Goal: Task Accomplishment & Management: Use online tool/utility

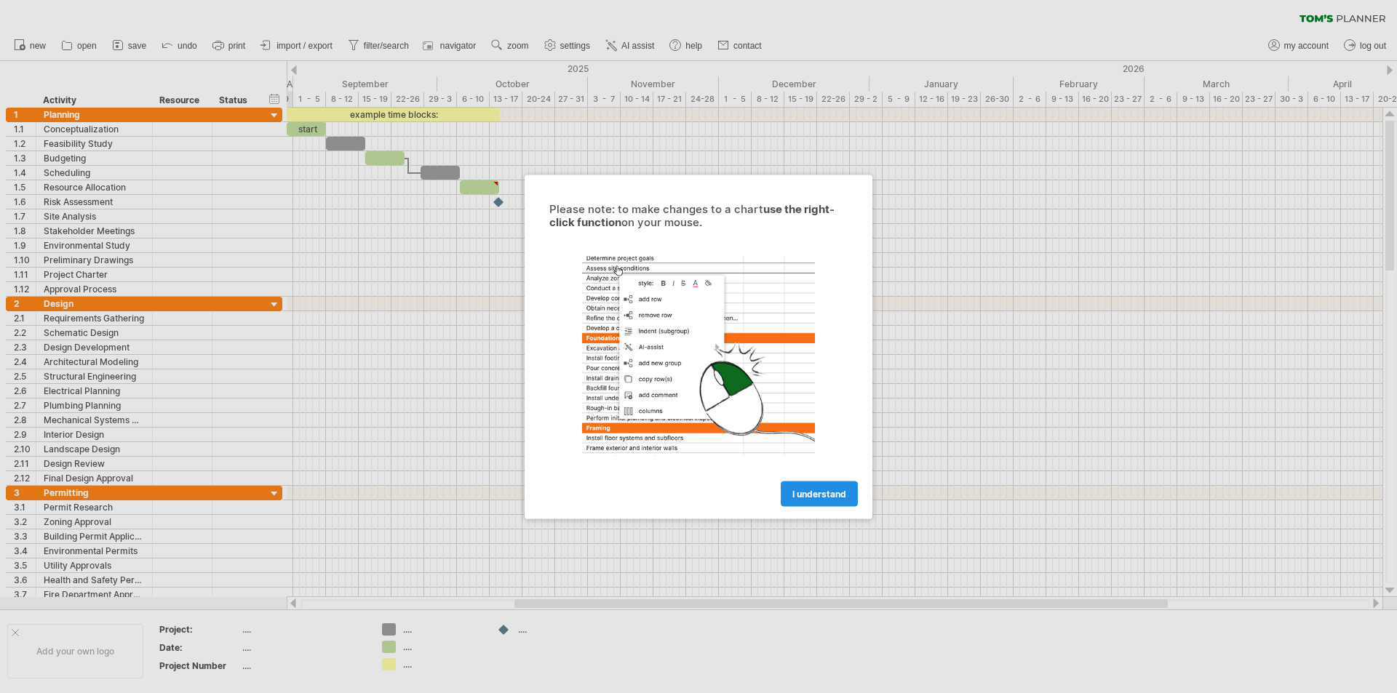
click at [812, 498] on span "I understand" at bounding box center [819, 493] width 54 height 11
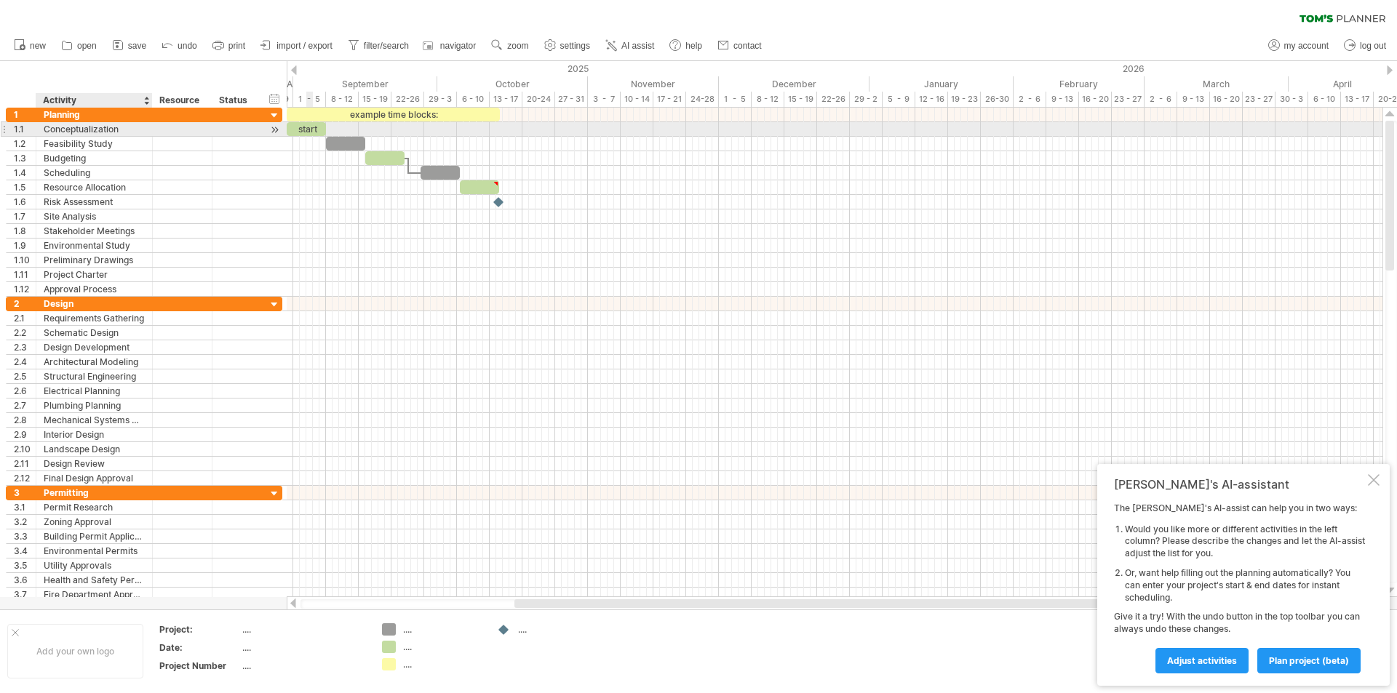
click at [130, 129] on div "Conceptualization" at bounding box center [94, 129] width 101 height 14
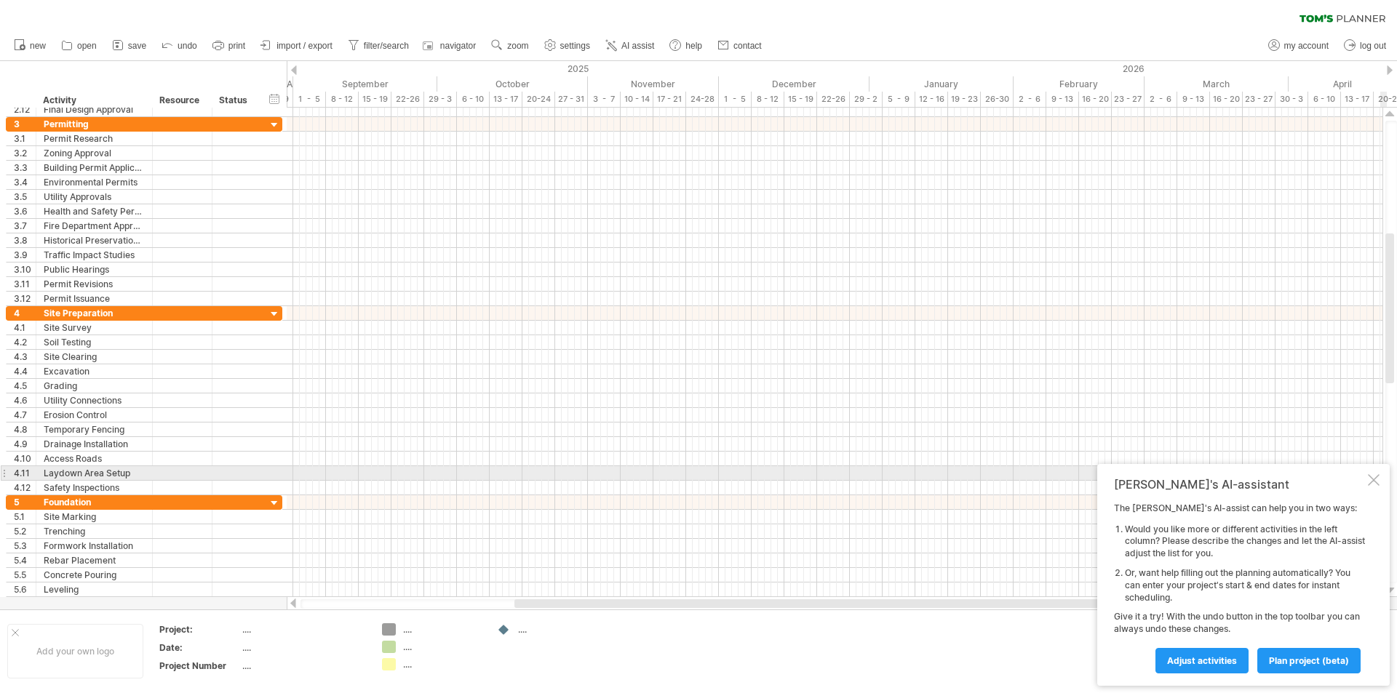
click at [1377, 477] on div at bounding box center [1373, 480] width 12 height 12
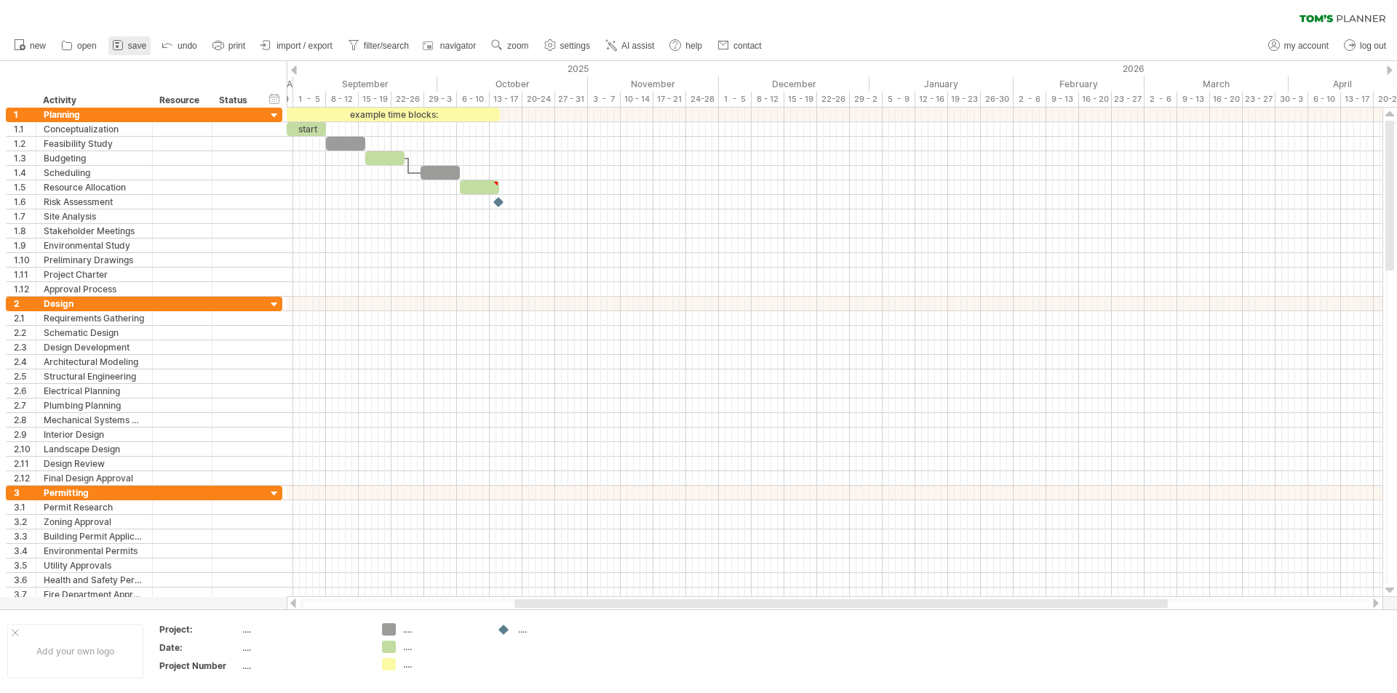
click at [144, 46] on span "save" at bounding box center [137, 46] width 18 height 10
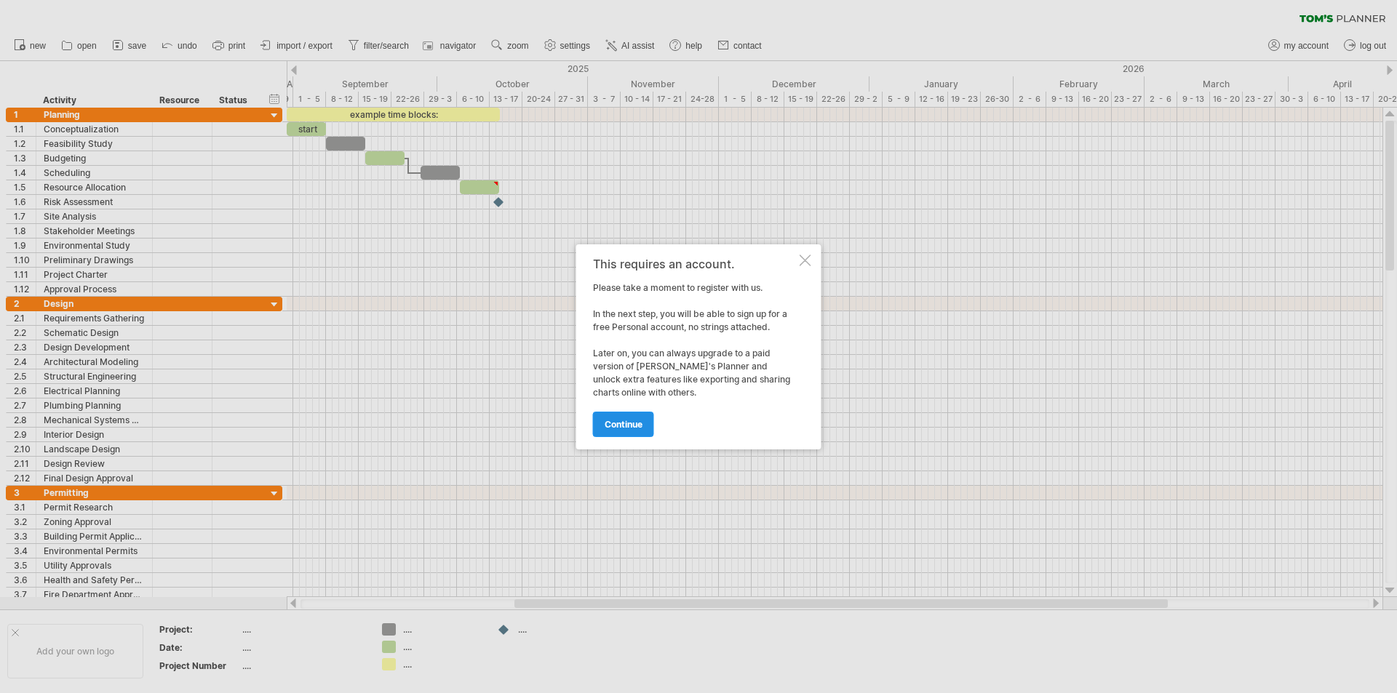
click at [631, 431] on link "continue" at bounding box center [623, 424] width 61 height 25
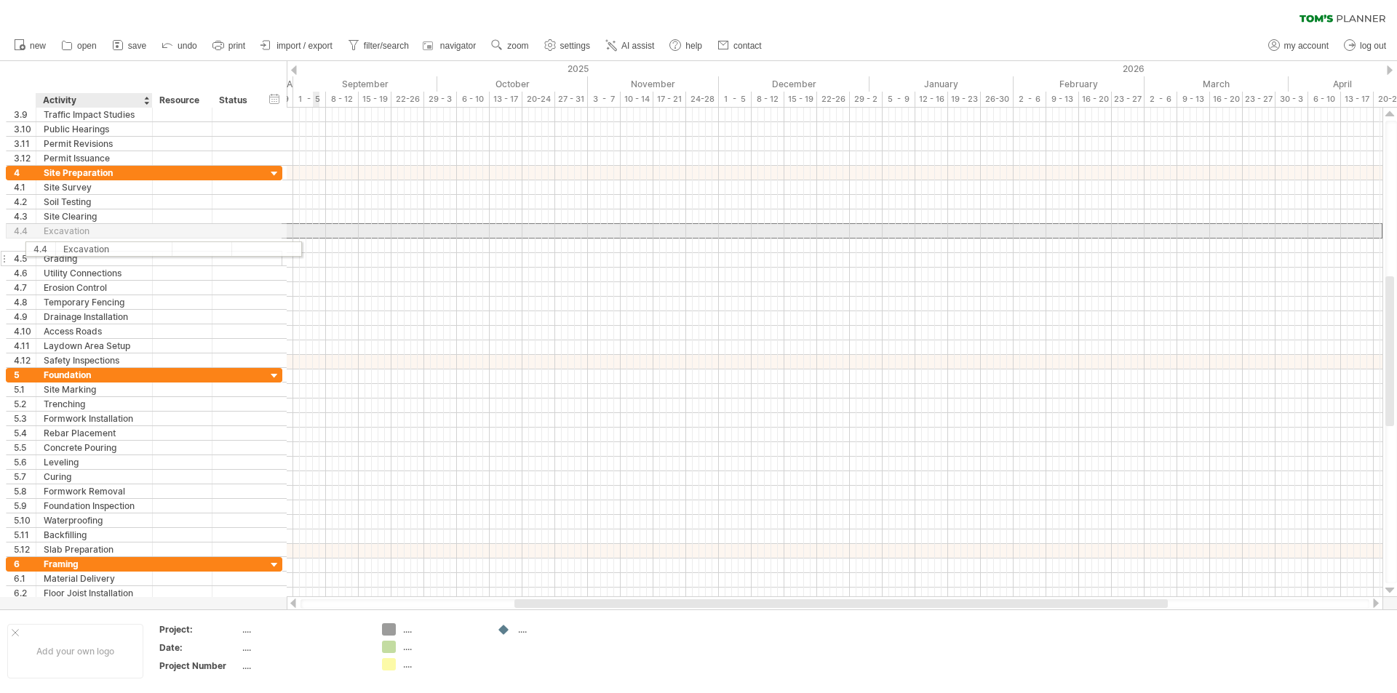
drag, startPoint x: 67, startPoint y: 236, endPoint x: 88, endPoint y: 247, distance: 23.7
click at [88, 247] on div "**********" at bounding box center [144, 267] width 276 height 202
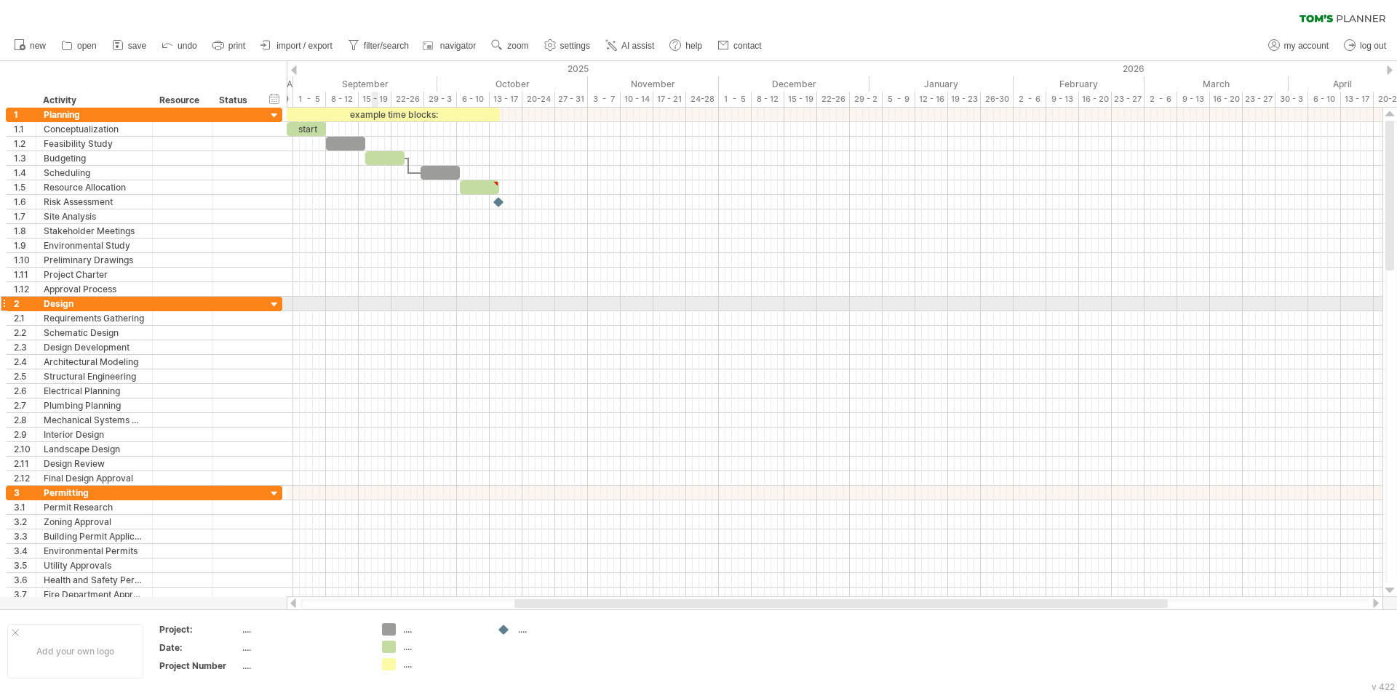
click at [373, 307] on div at bounding box center [834, 304] width 1095 height 15
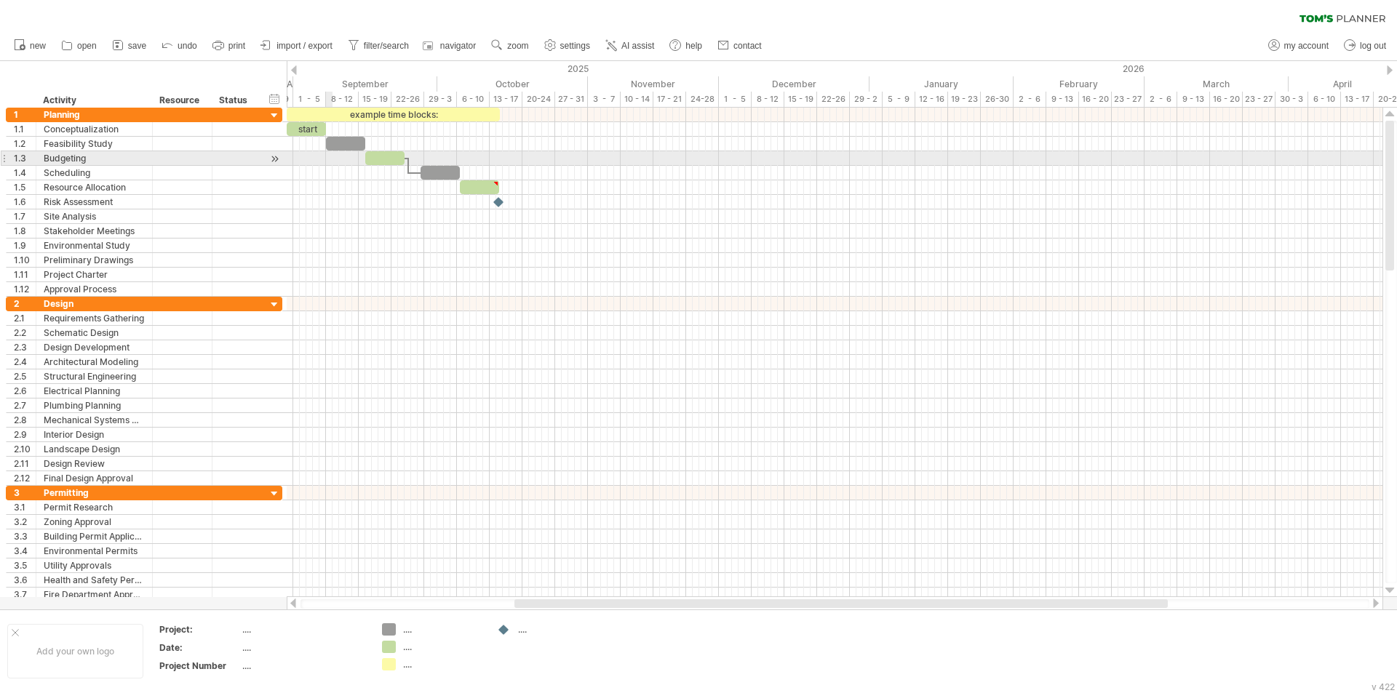
click at [330, 159] on div at bounding box center [834, 158] width 1095 height 15
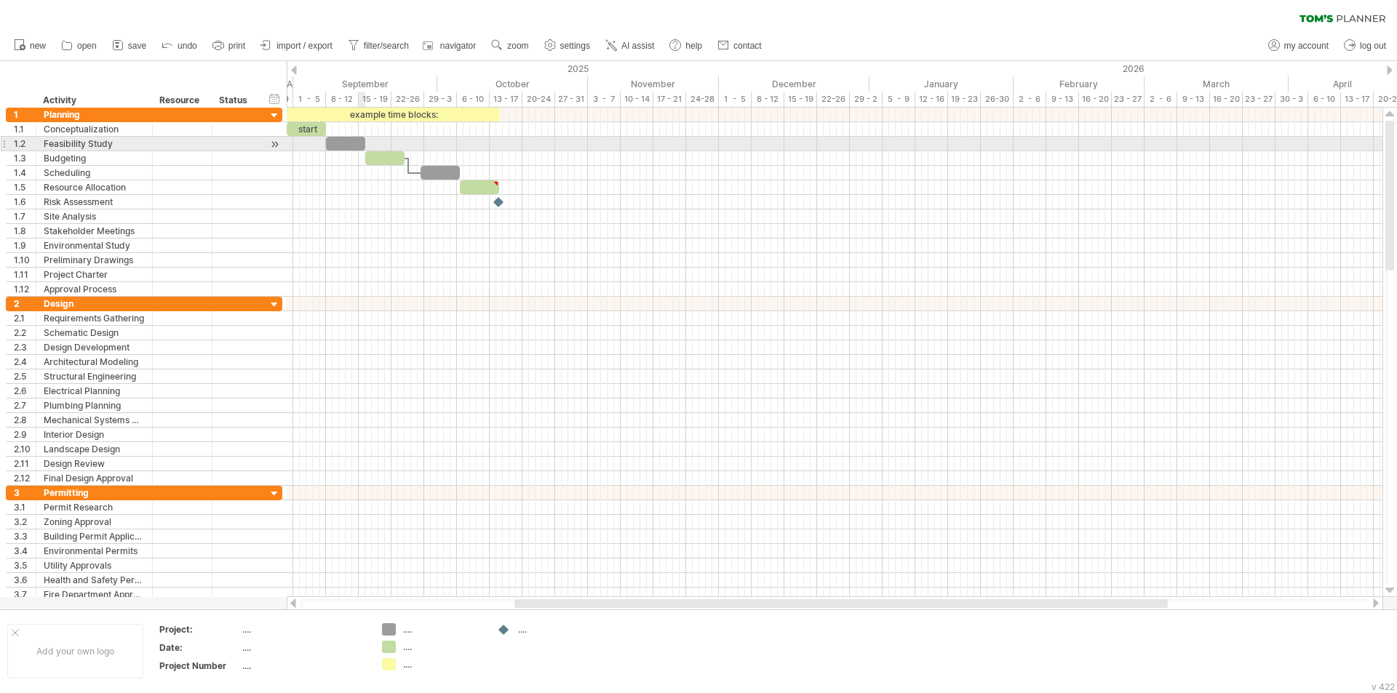
click at [359, 139] on div at bounding box center [345, 144] width 39 height 14
drag, startPoint x: 365, startPoint y: 141, endPoint x: 386, endPoint y: 143, distance: 20.5
click at [386, 143] on span at bounding box center [389, 144] width 6 height 14
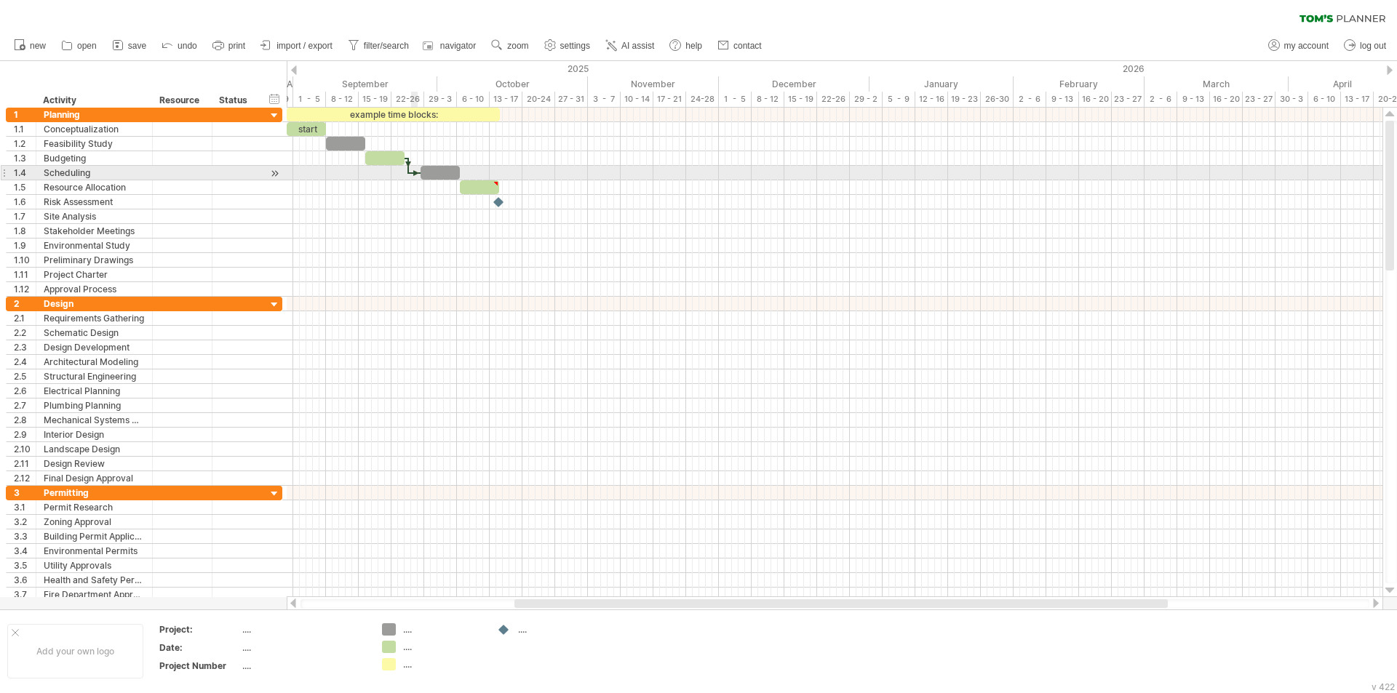
click at [414, 175] on div at bounding box center [415, 173] width 12 height 4
click at [414, 172] on div at bounding box center [415, 173] width 12 height 4
drag, startPoint x: 414, startPoint y: 172, endPoint x: 423, endPoint y: 174, distance: 9.7
click at [423, 174] on div "example time blocks: start Friday 19 September - 9.5 days Monday 08 September" at bounding box center [834, 353] width 1095 height 490
click at [444, 172] on div at bounding box center [439, 173] width 39 height 14
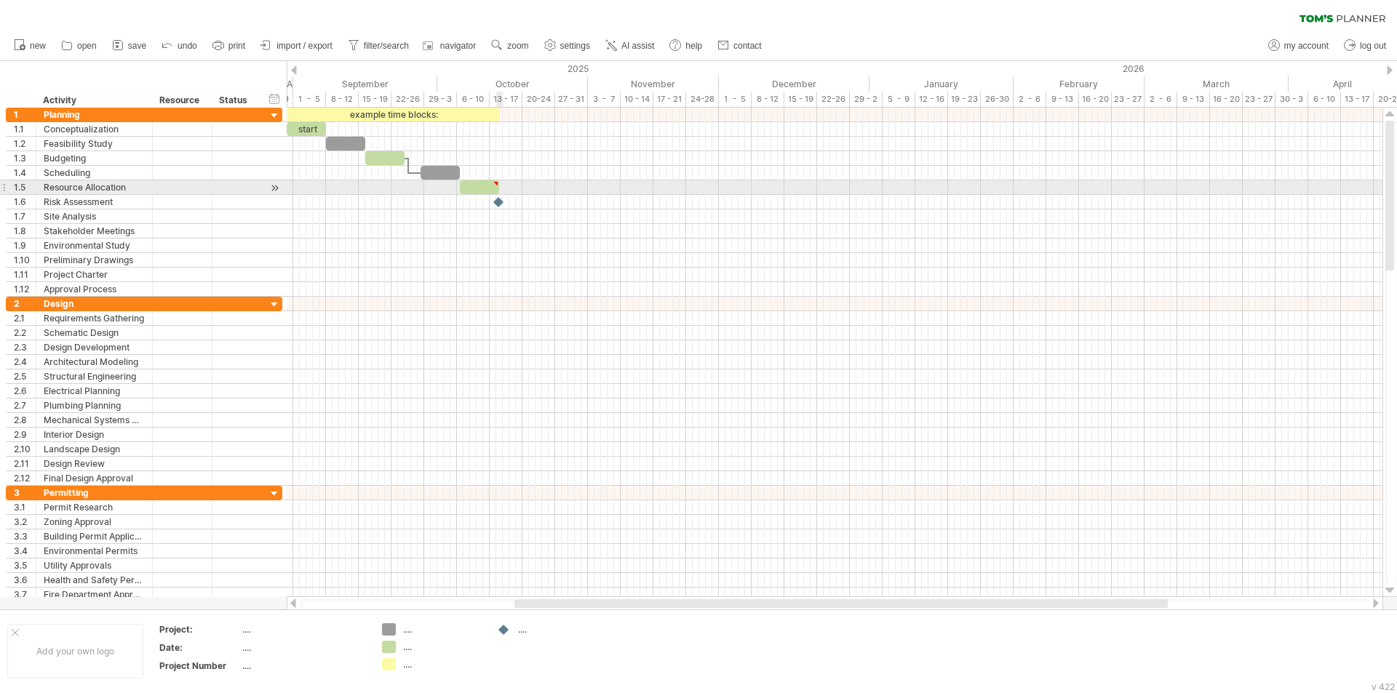
type textarea "**********"
drag, startPoint x: 499, startPoint y: 185, endPoint x: 490, endPoint y: 186, distance: 9.5
click at [490, 186] on span at bounding box center [490, 187] width 6 height 14
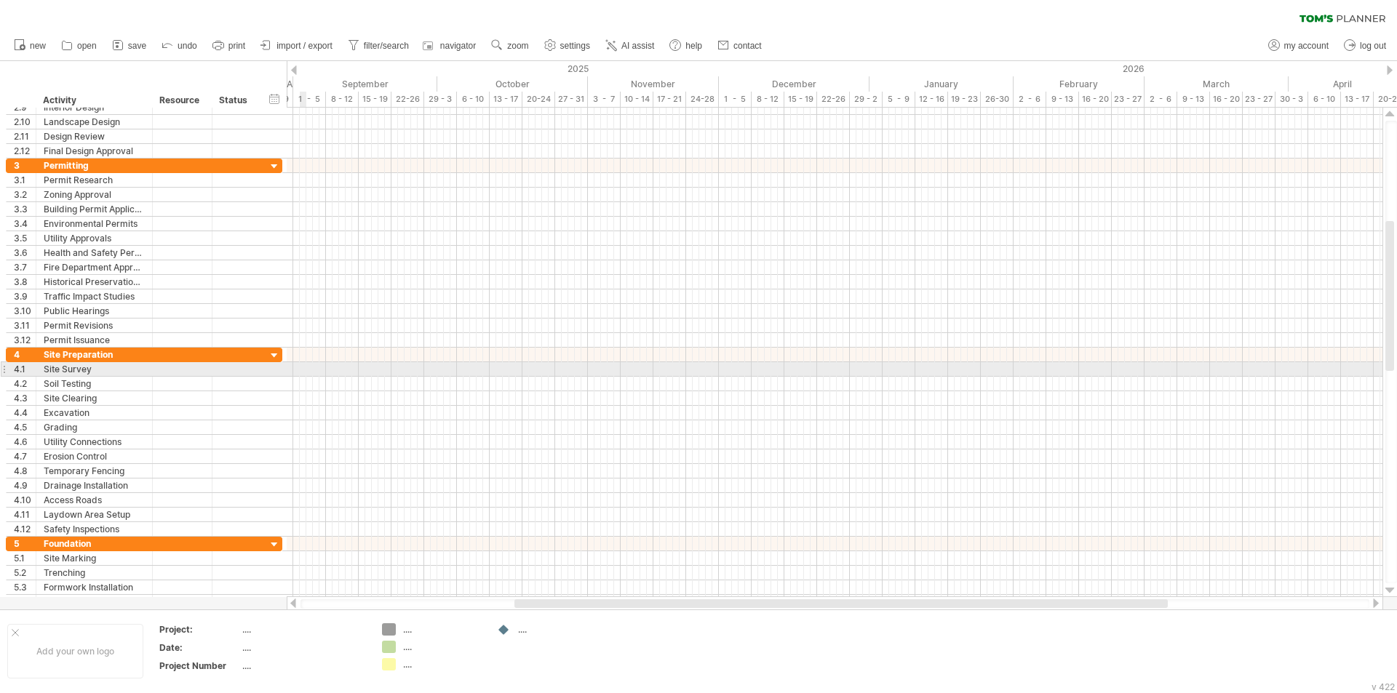
click at [300, 370] on div at bounding box center [834, 369] width 1095 height 15
click at [308, 367] on div at bounding box center [834, 369] width 1095 height 15
click at [319, 370] on div at bounding box center [834, 369] width 1095 height 15
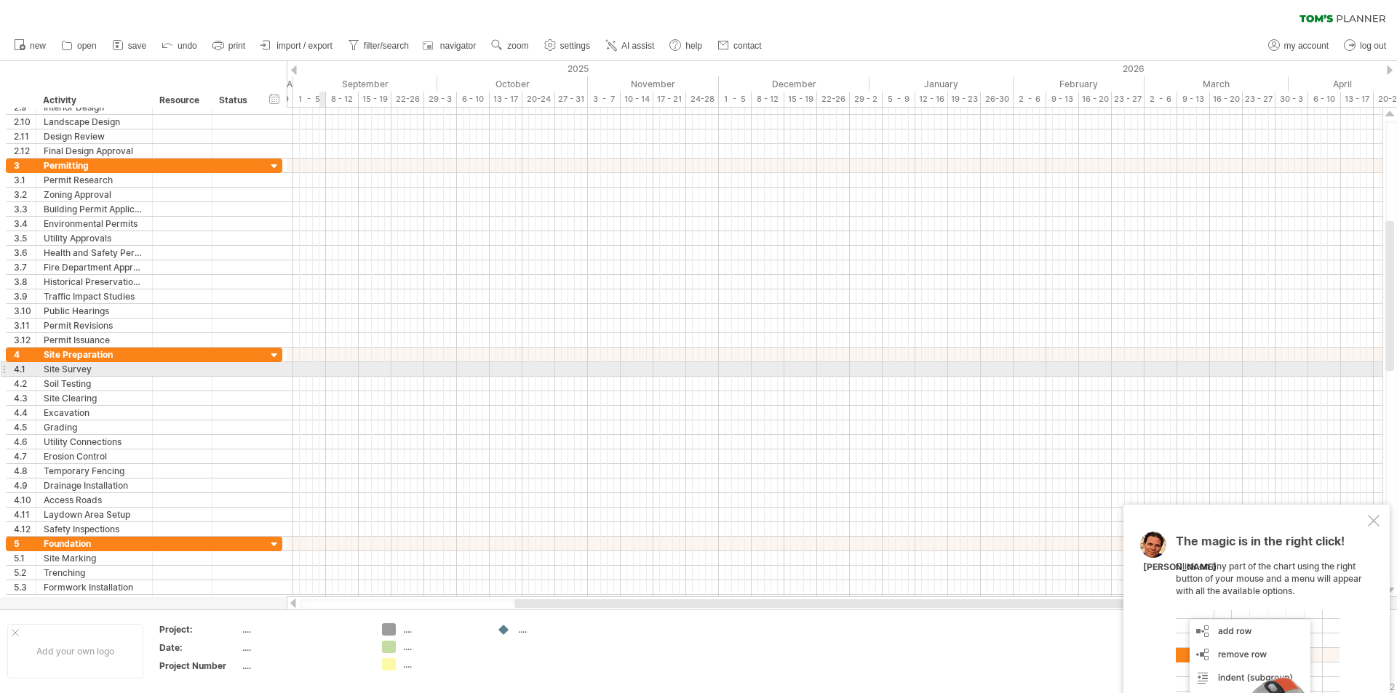
click at [319, 370] on div at bounding box center [834, 369] width 1095 height 15
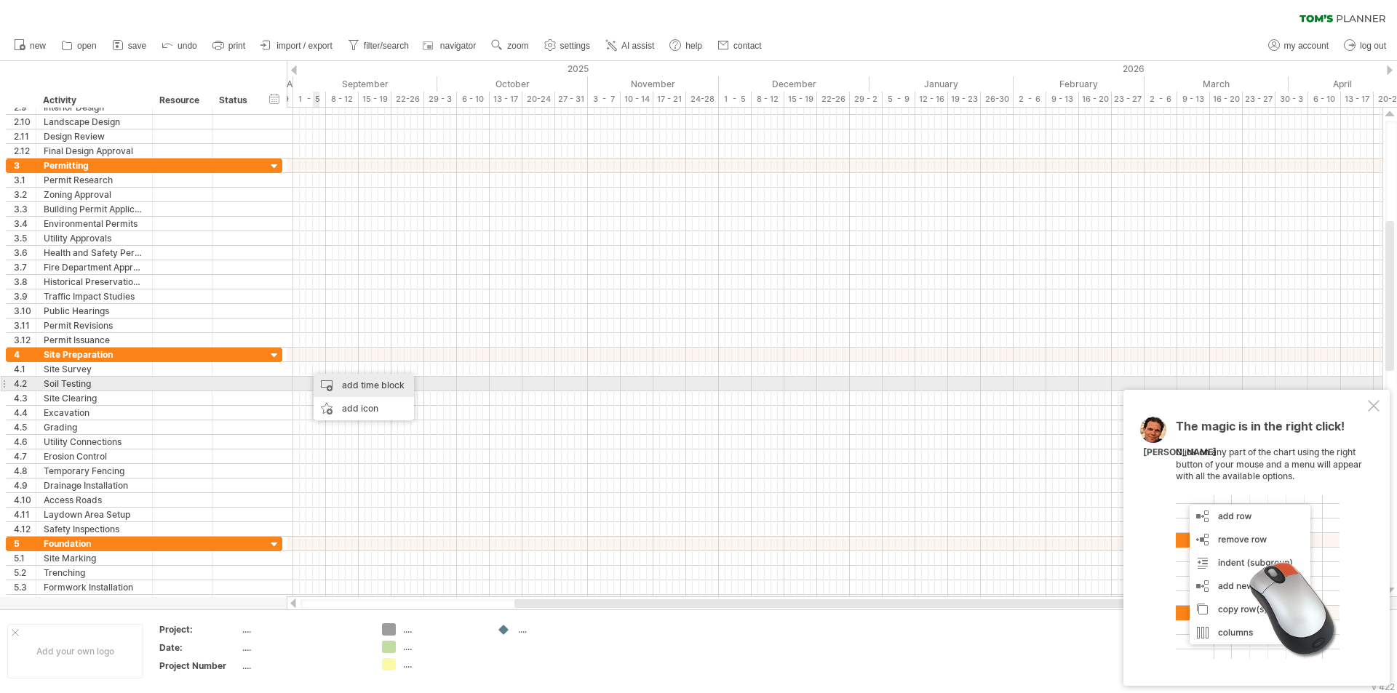
click at [354, 389] on div "add time block" at bounding box center [364, 385] width 100 height 23
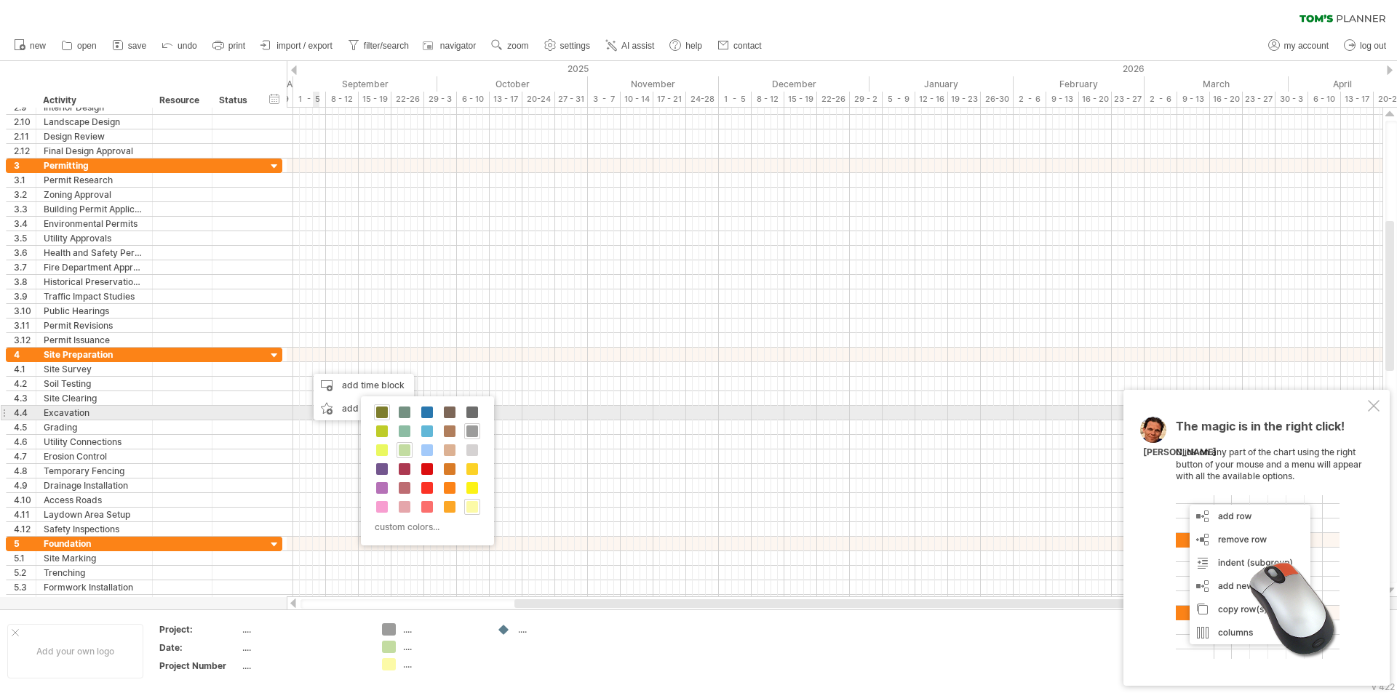
click at [378, 411] on span at bounding box center [382, 413] width 12 height 12
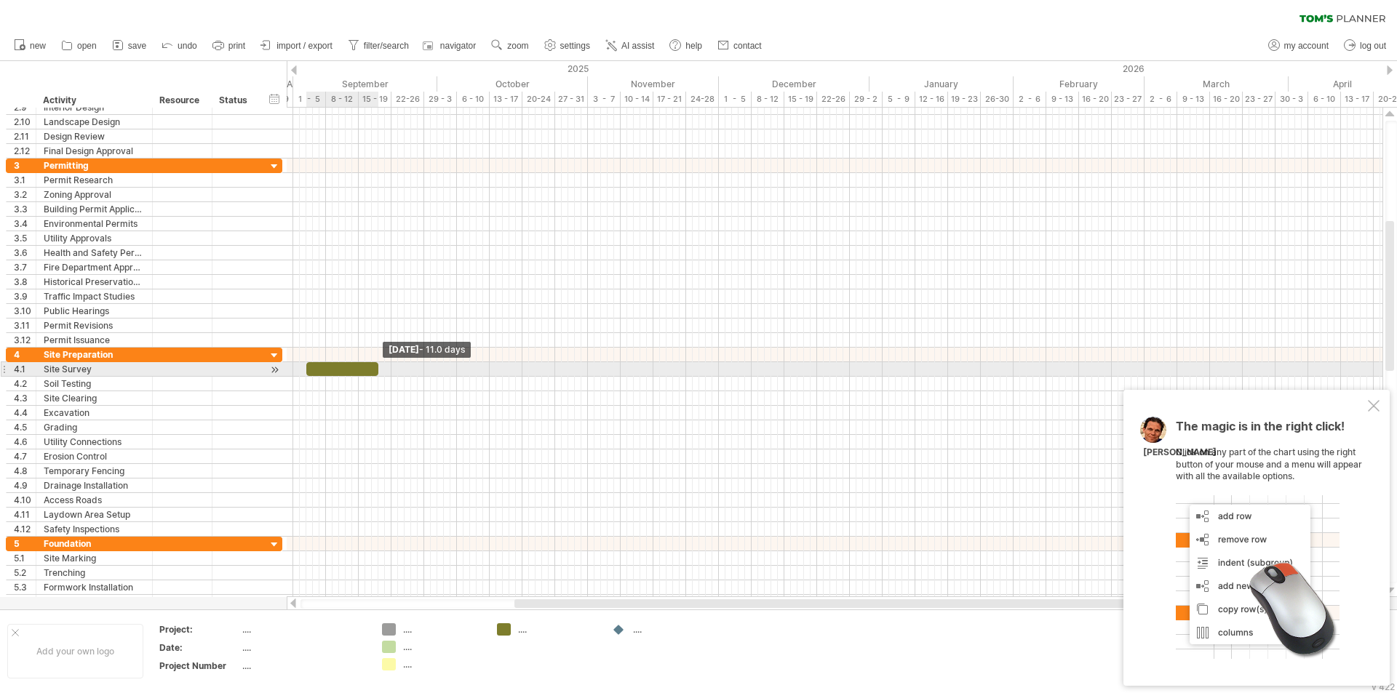
drag, startPoint x: 313, startPoint y: 366, endPoint x: 364, endPoint y: 373, distance: 51.4
click at [378, 367] on span at bounding box center [378, 369] width 6 height 14
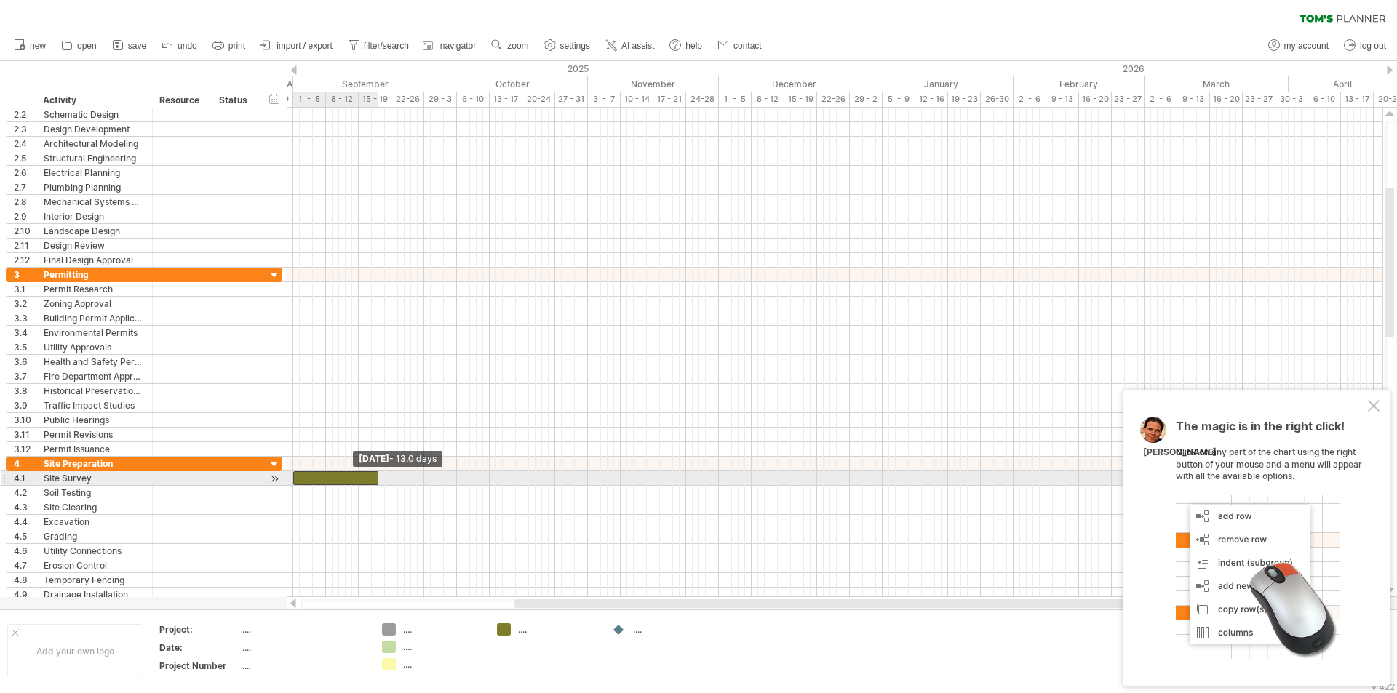
drag, startPoint x: 307, startPoint y: 476, endPoint x: 295, endPoint y: 474, distance: 11.8
click at [293, 476] on span at bounding box center [293, 478] width 6 height 14
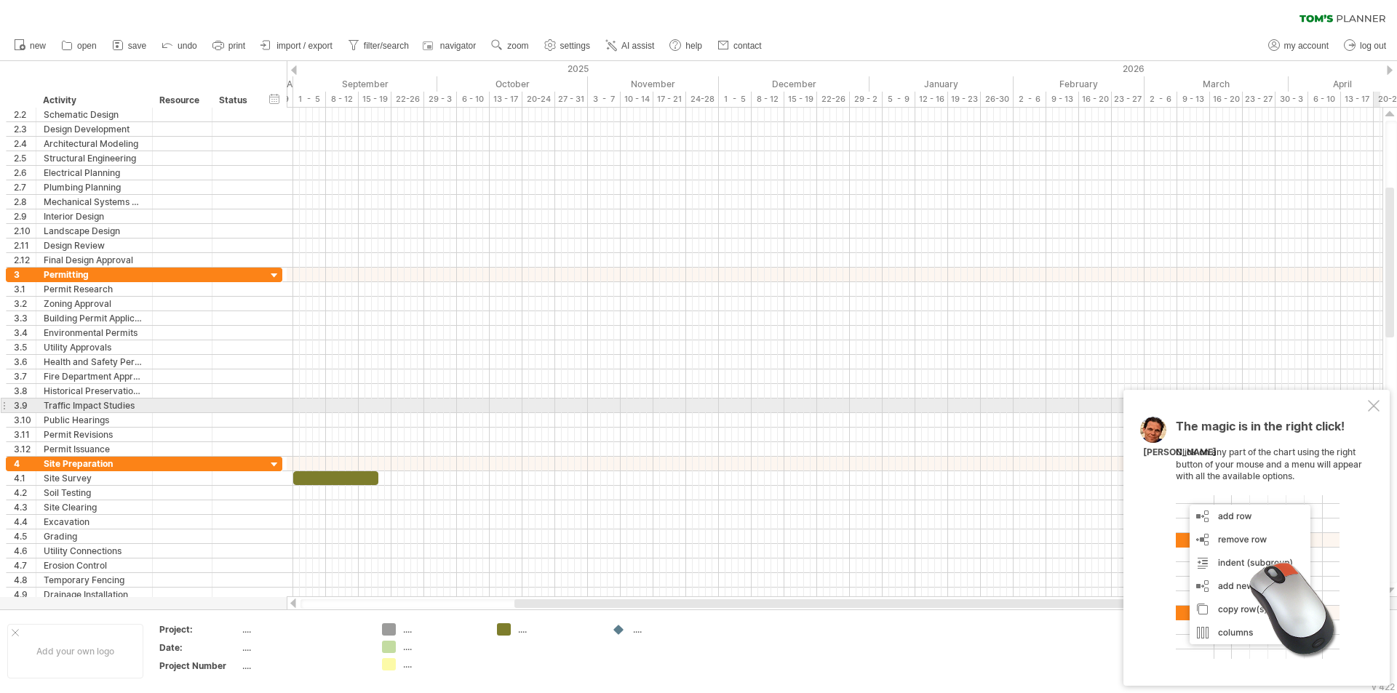
click at [1375, 410] on div at bounding box center [1373, 406] width 12 height 12
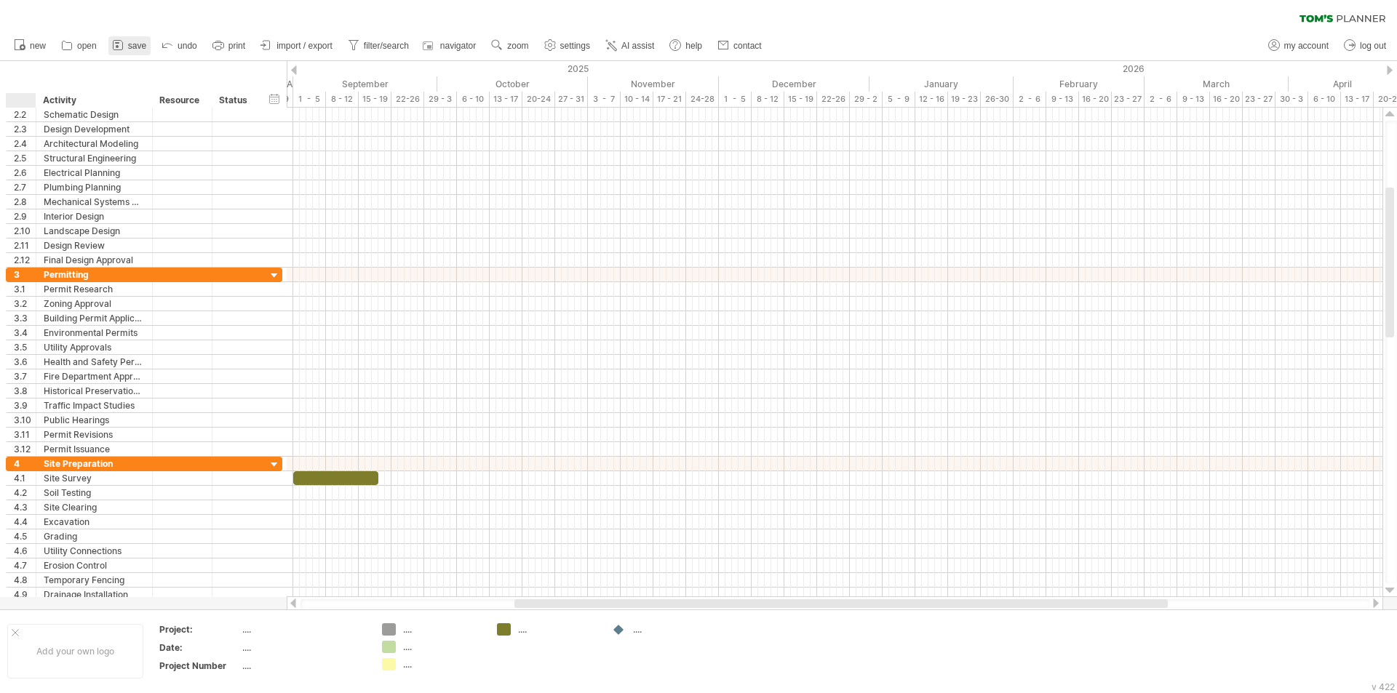
click at [139, 49] on span "save" at bounding box center [137, 46] width 18 height 10
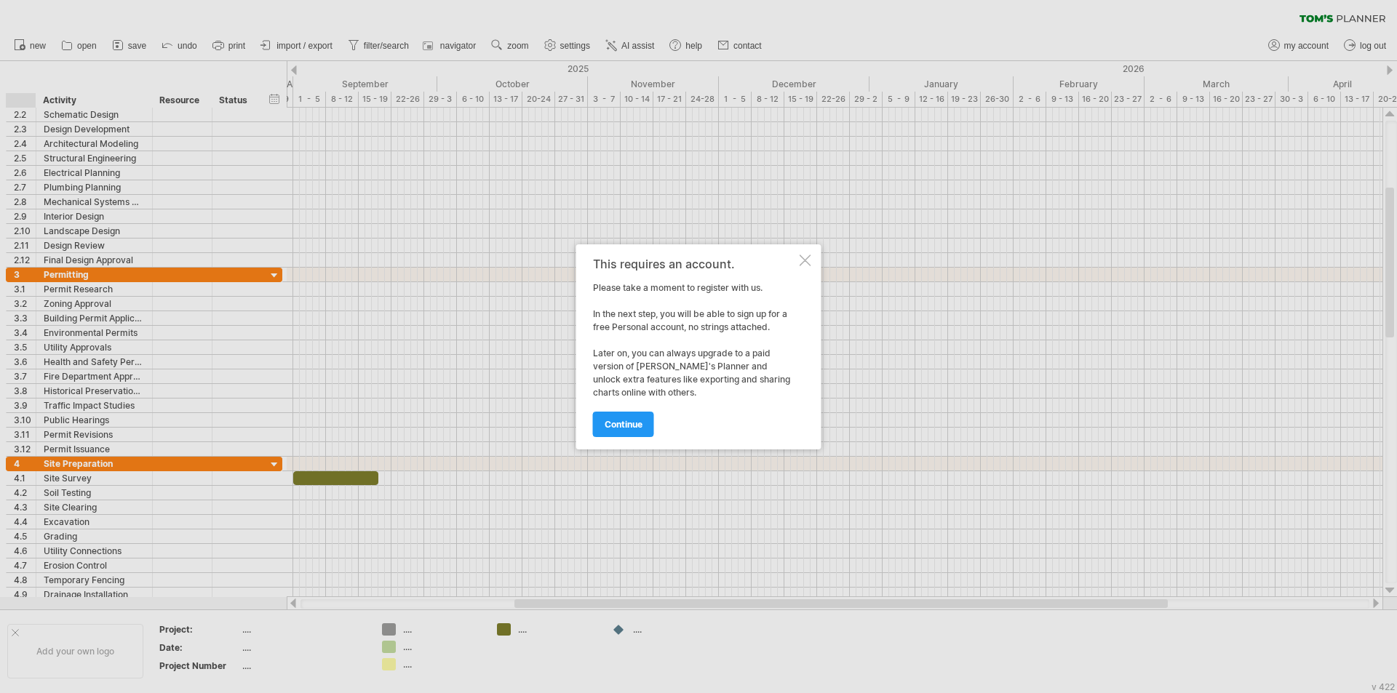
click at [806, 260] on div at bounding box center [805, 261] width 12 height 12
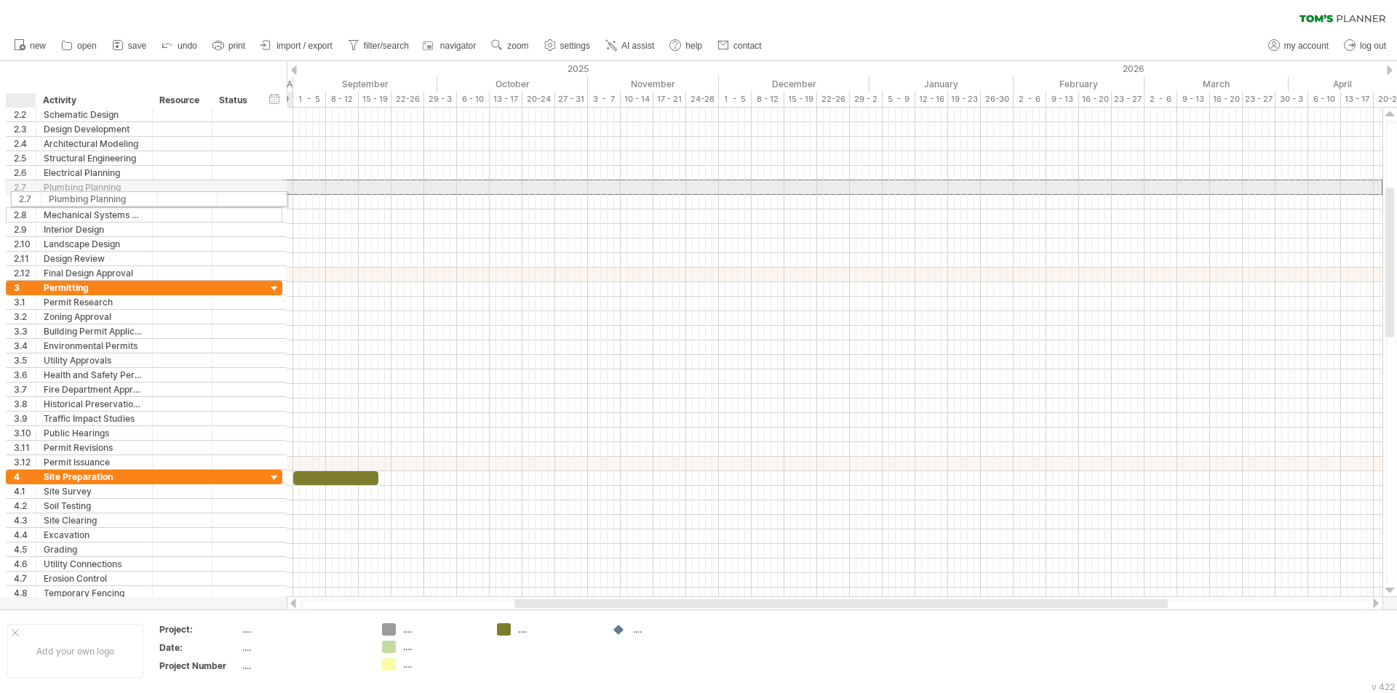
click at [23, 196] on div "**********" at bounding box center [144, 194] width 276 height 173
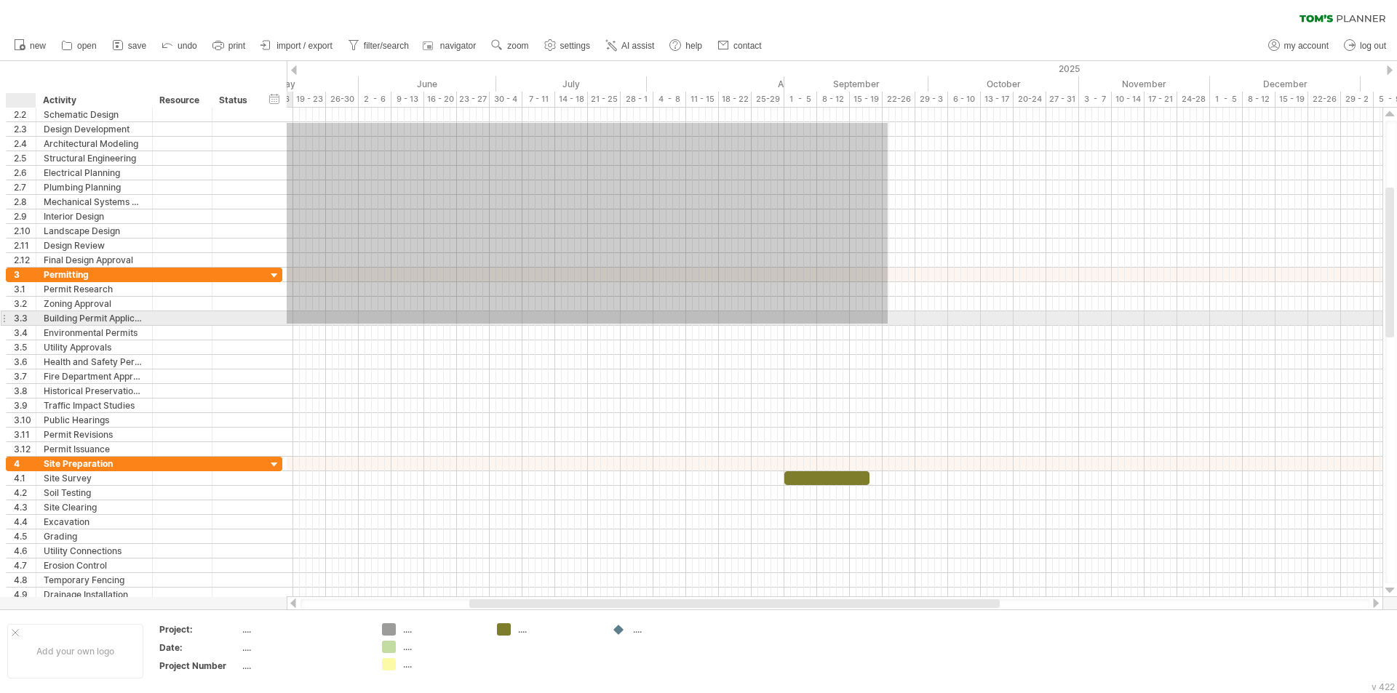
drag, startPoint x: 393, startPoint y: 125, endPoint x: 129, endPoint y: 313, distance: 323.9
click at [21, 318] on div "Trying to reach plan.tomsplanner.com Connected again... 0% clear filter new 1" at bounding box center [698, 346] width 1397 height 693
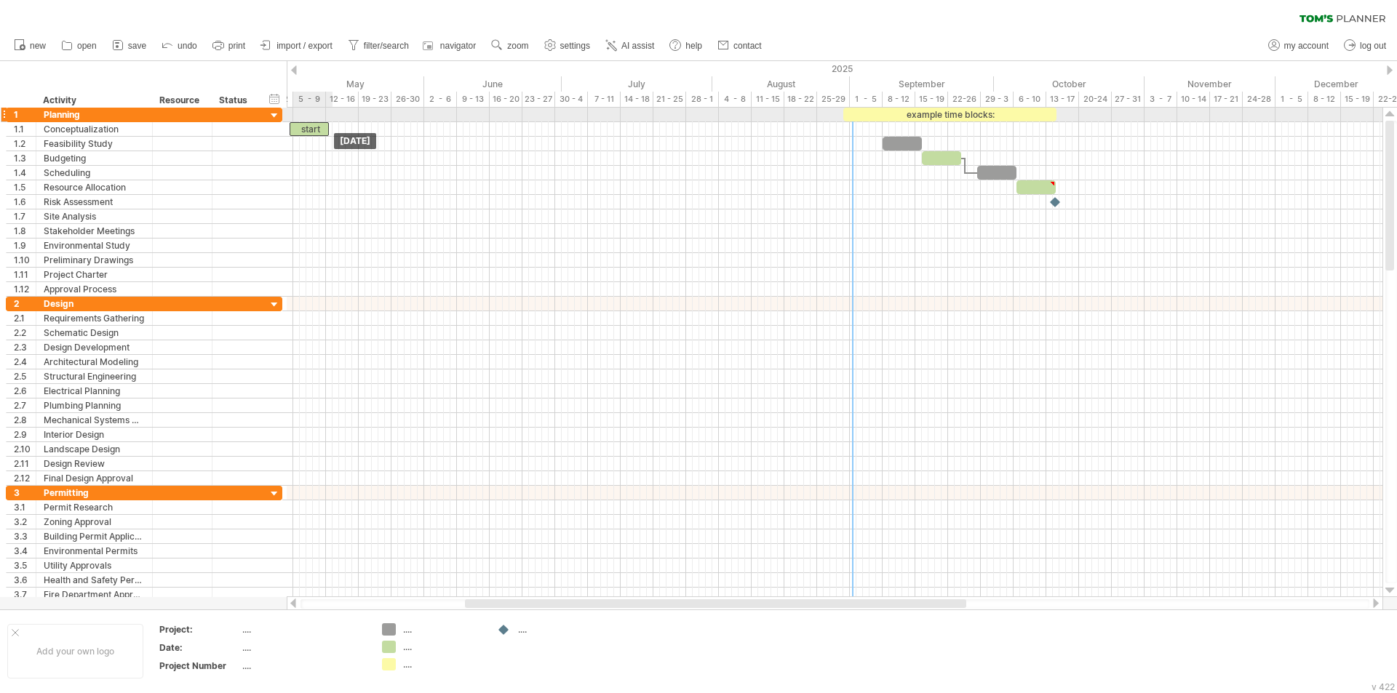
drag, startPoint x: 855, startPoint y: 126, endPoint x: 303, endPoint y: 119, distance: 552.1
click at [303, 119] on div "example time blocks: start Monday 12 May Friday 02 May" at bounding box center [834, 353] width 1095 height 490
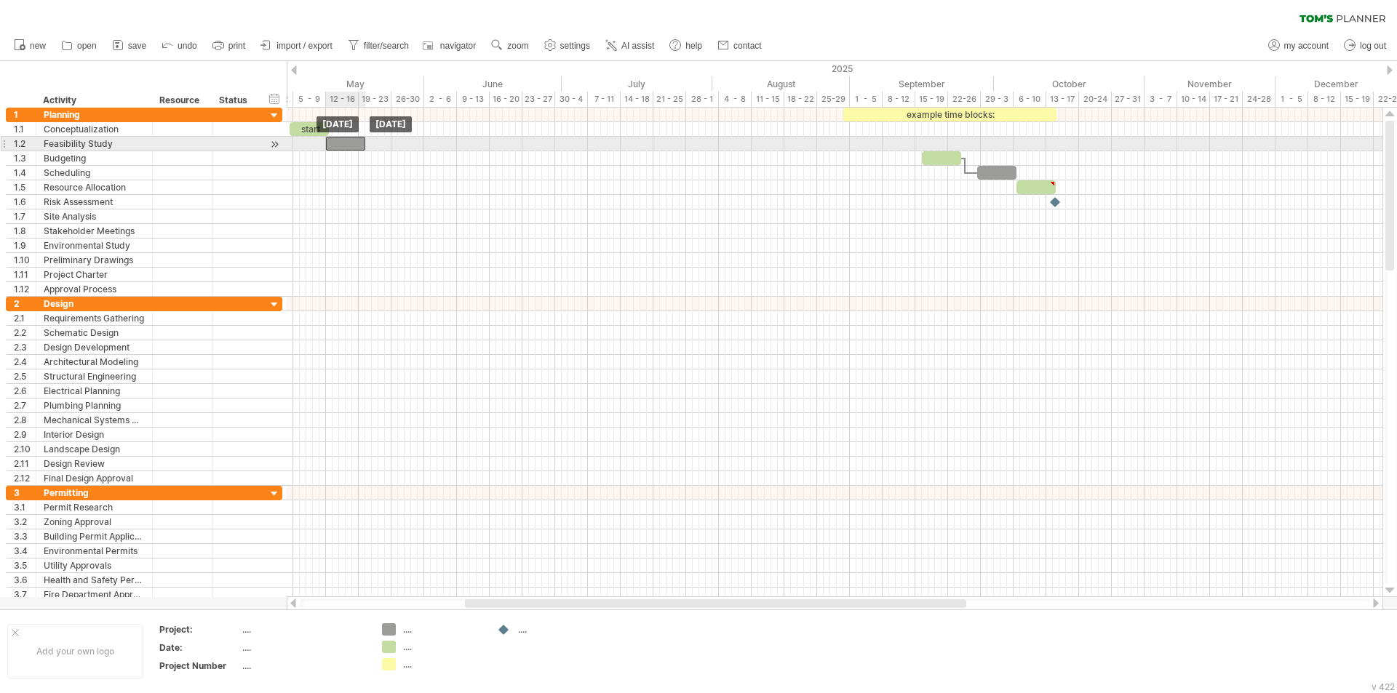
drag, startPoint x: 896, startPoint y: 142, endPoint x: 339, endPoint y: 145, distance: 557.2
click at [339, 145] on div at bounding box center [345, 144] width 39 height 14
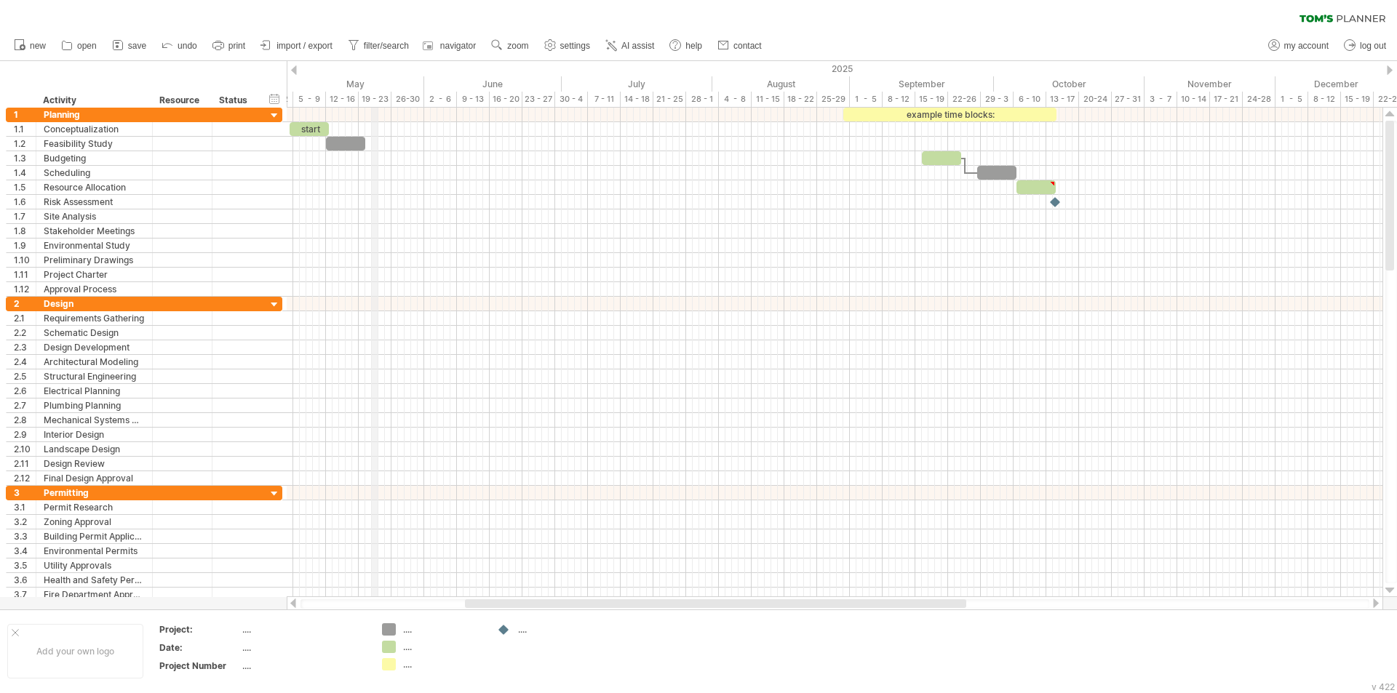
click at [377, 97] on div "19 - 23" at bounding box center [375, 99] width 33 height 15
click at [511, 96] on div "16 - 20" at bounding box center [506, 99] width 33 height 15
click at [743, 98] on div "4 - 8" at bounding box center [735, 99] width 33 height 15
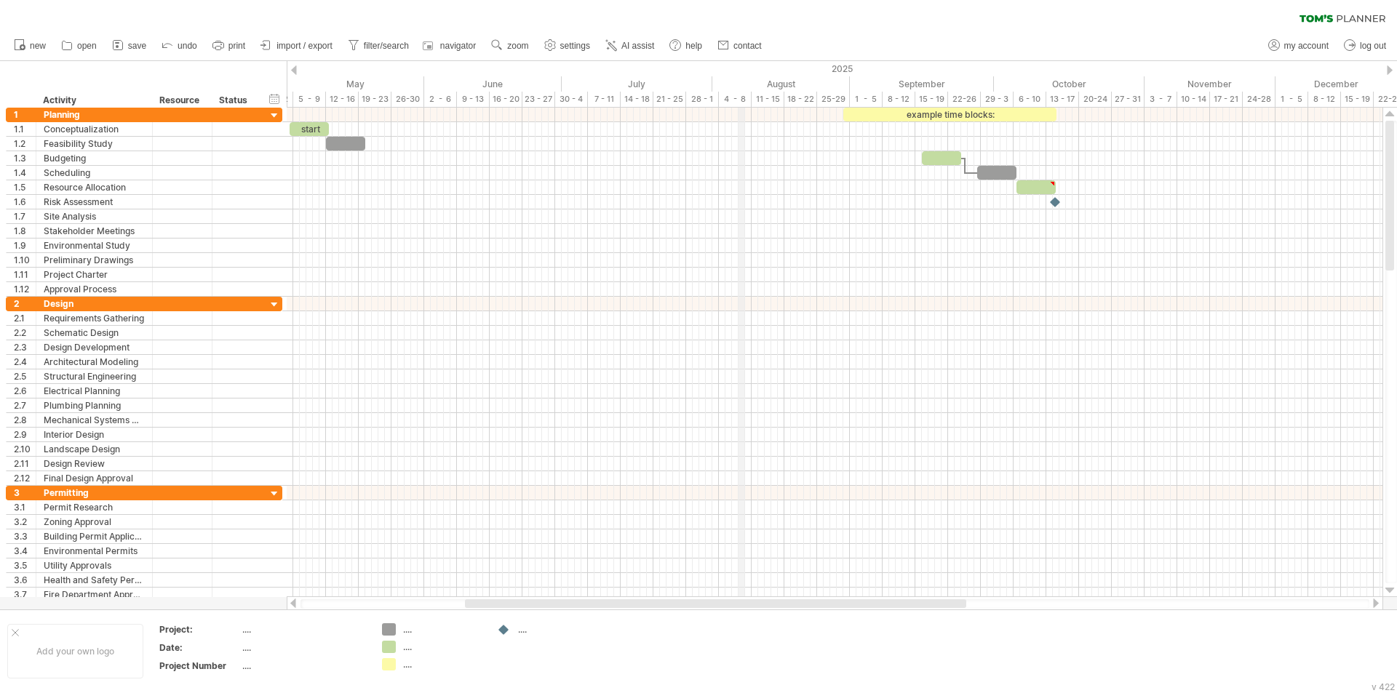
click at [743, 95] on div "4 - 8" at bounding box center [735, 99] width 33 height 15
click at [751, 95] on div "11 - 15" at bounding box center [767, 99] width 33 height 15
click at [744, 93] on div "4 - 8" at bounding box center [735, 99] width 33 height 15
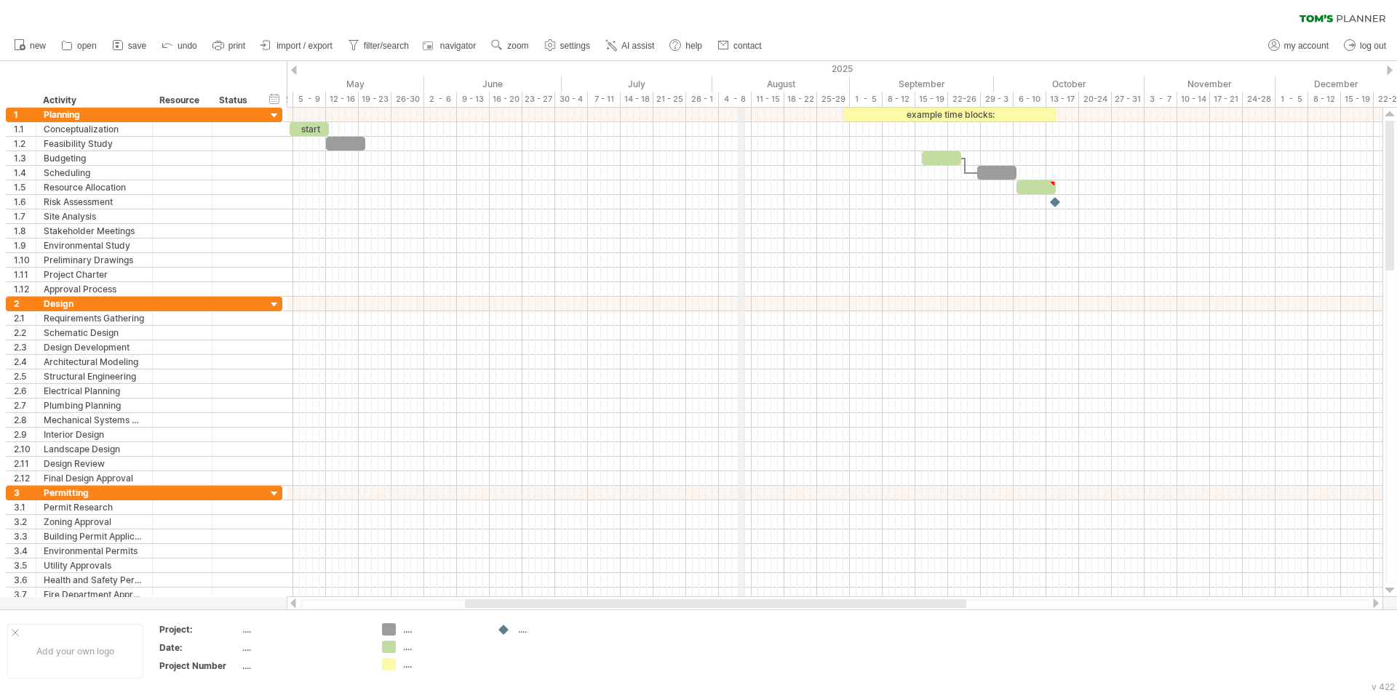
click at [744, 93] on div "4 - 8" at bounding box center [735, 99] width 33 height 15
click at [578, 51] on link "settings" at bounding box center [567, 45] width 54 height 19
select select "*"
select select "**"
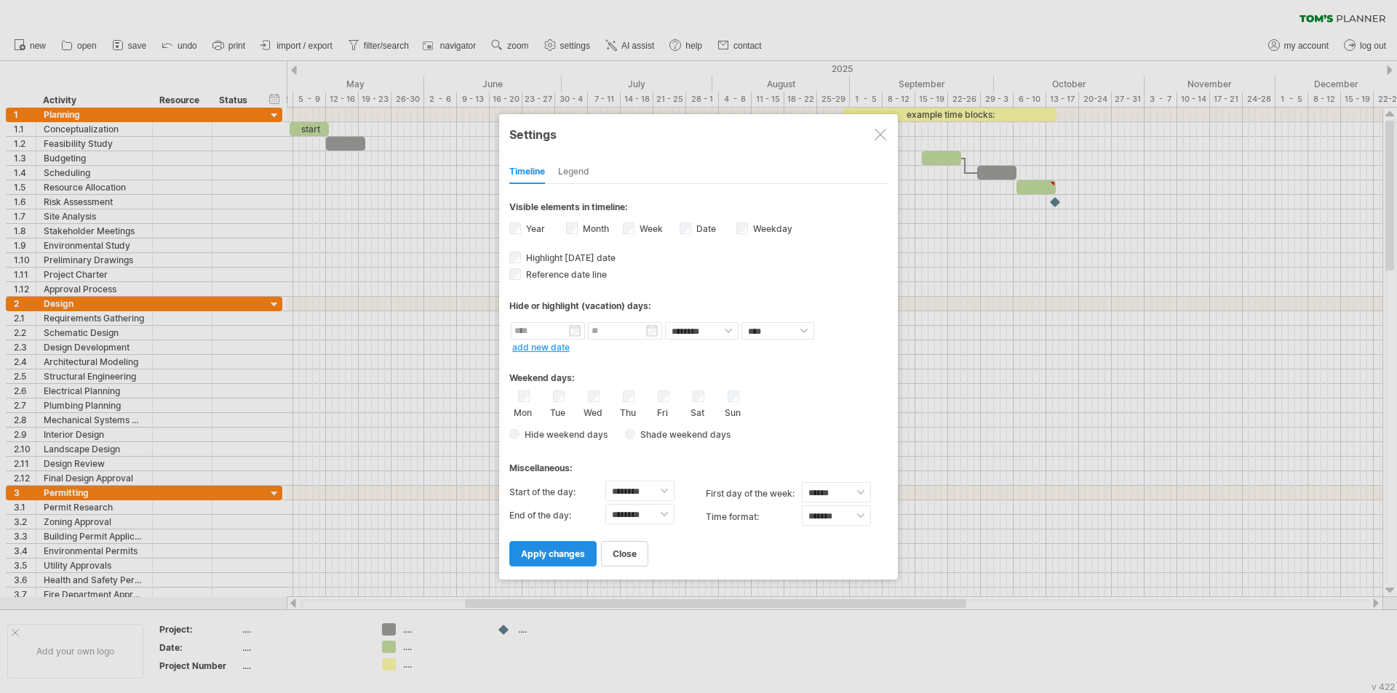
click at [564, 557] on span "apply changes" at bounding box center [553, 553] width 64 height 11
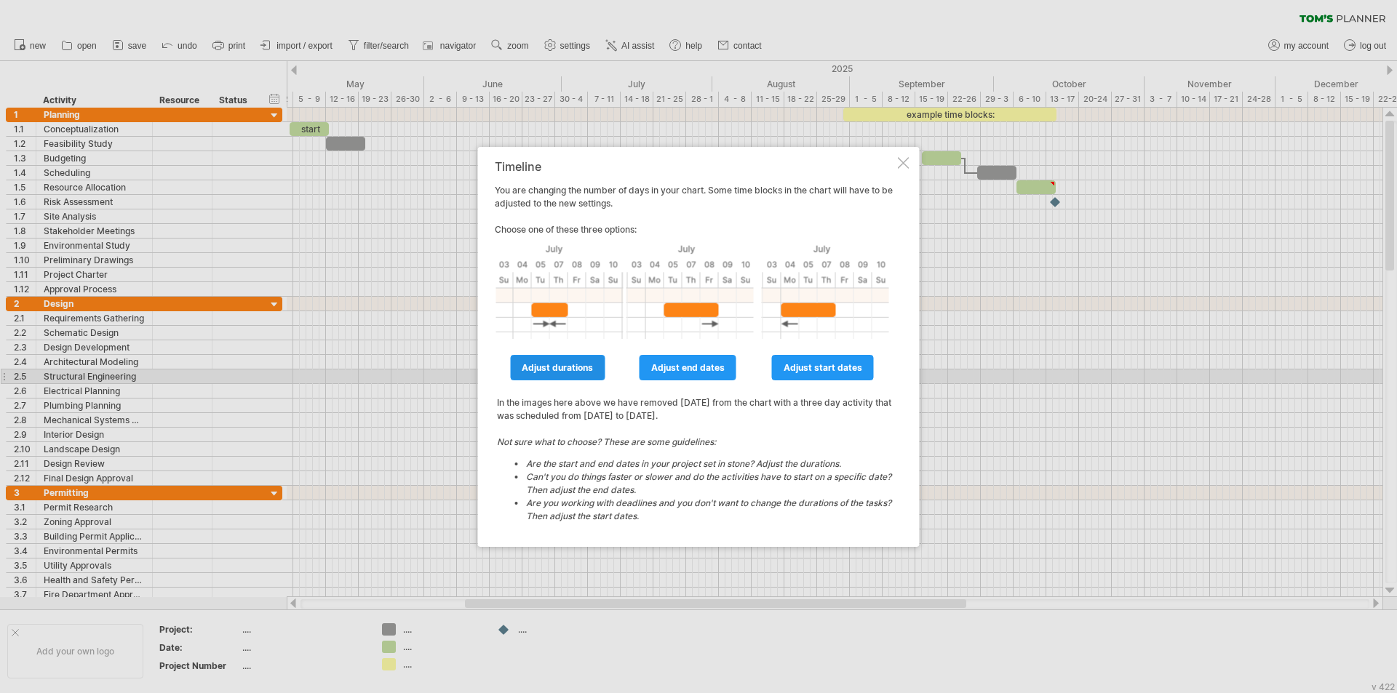
click at [574, 377] on link "adjust durations" at bounding box center [557, 367] width 95 height 25
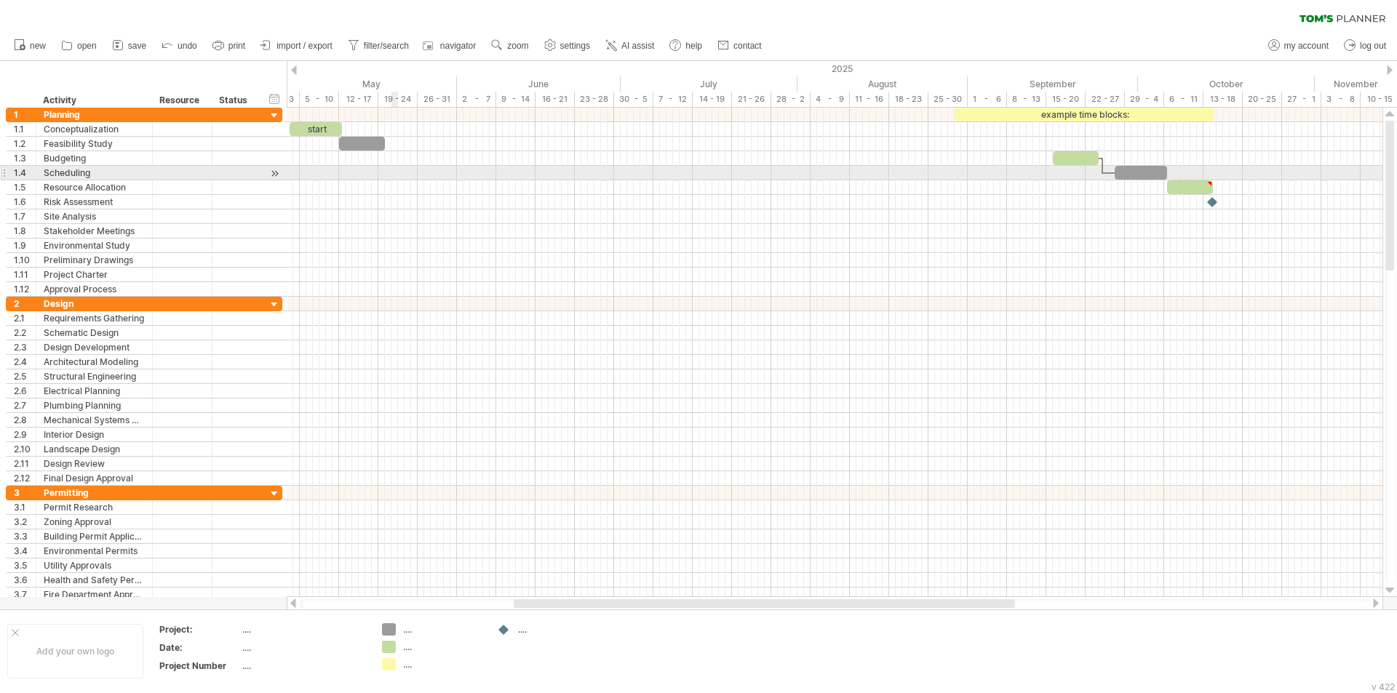
click at [395, 165] on div at bounding box center [834, 158] width 1095 height 15
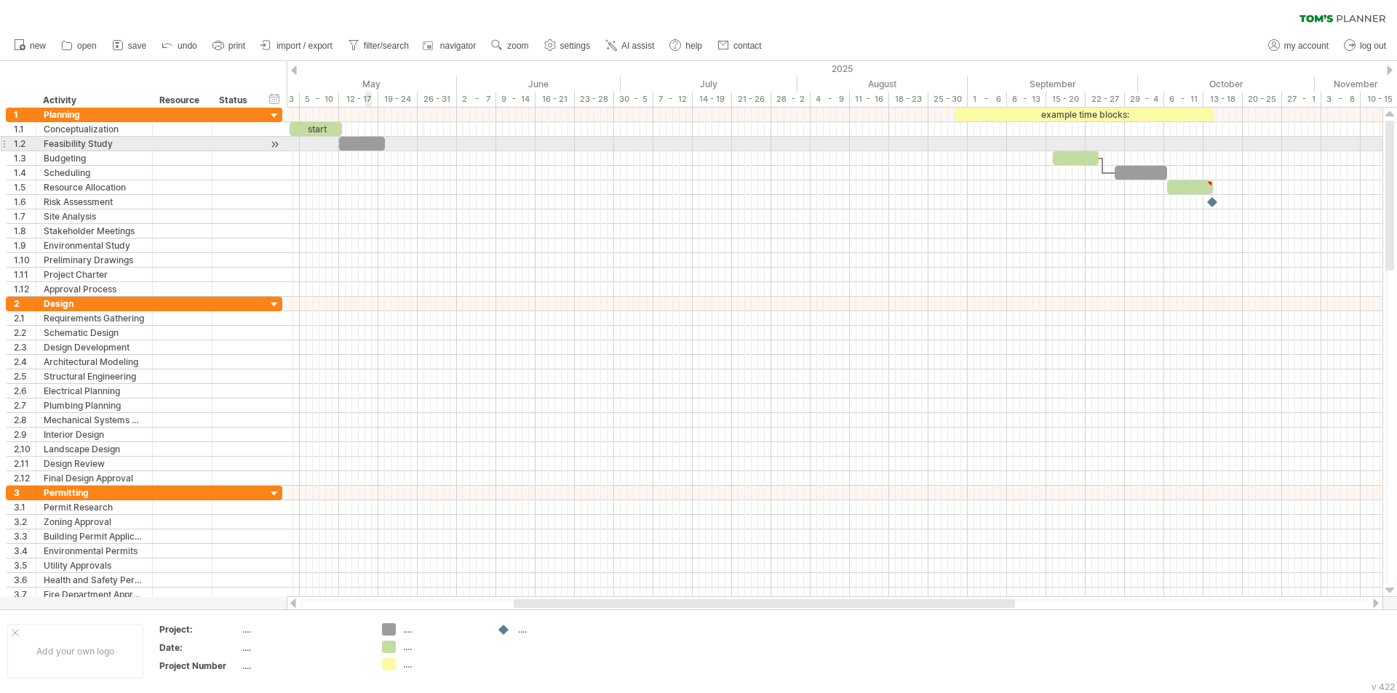
click at [371, 143] on div at bounding box center [362, 144] width 46 height 14
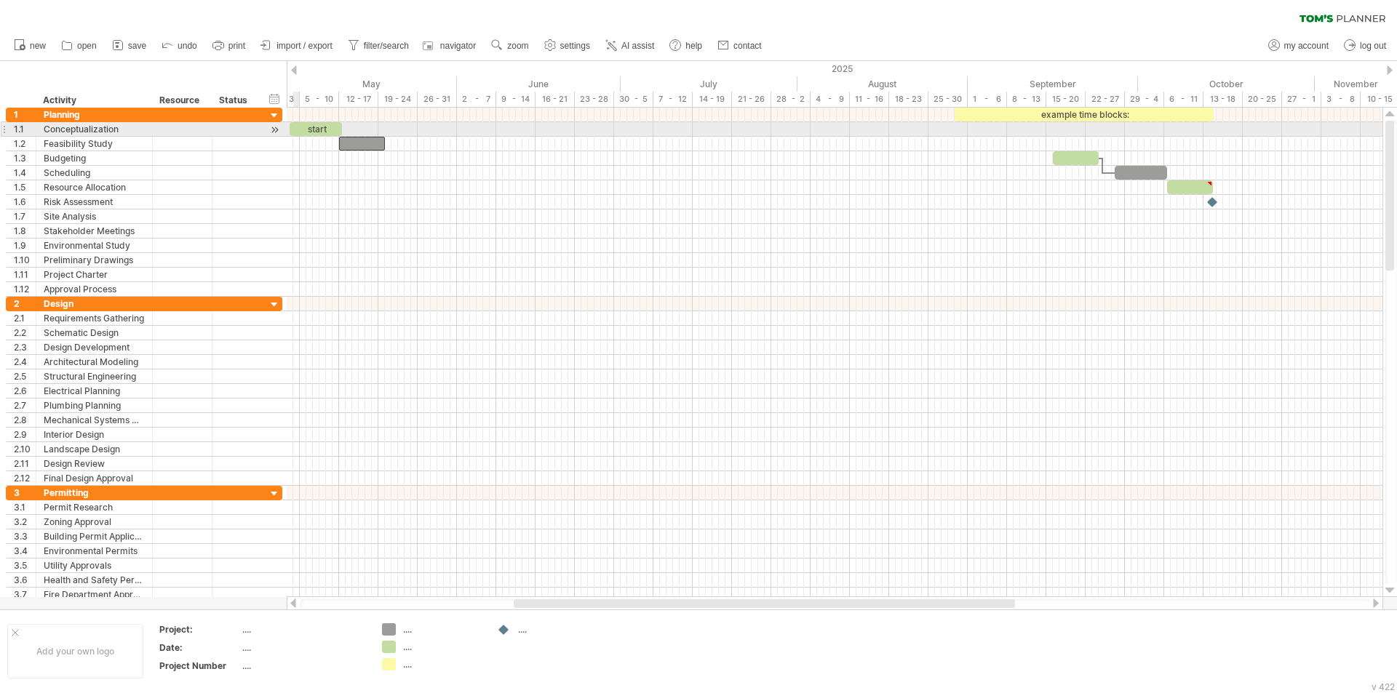
click at [4, 128] on div at bounding box center [4, 128] width 6 height 15
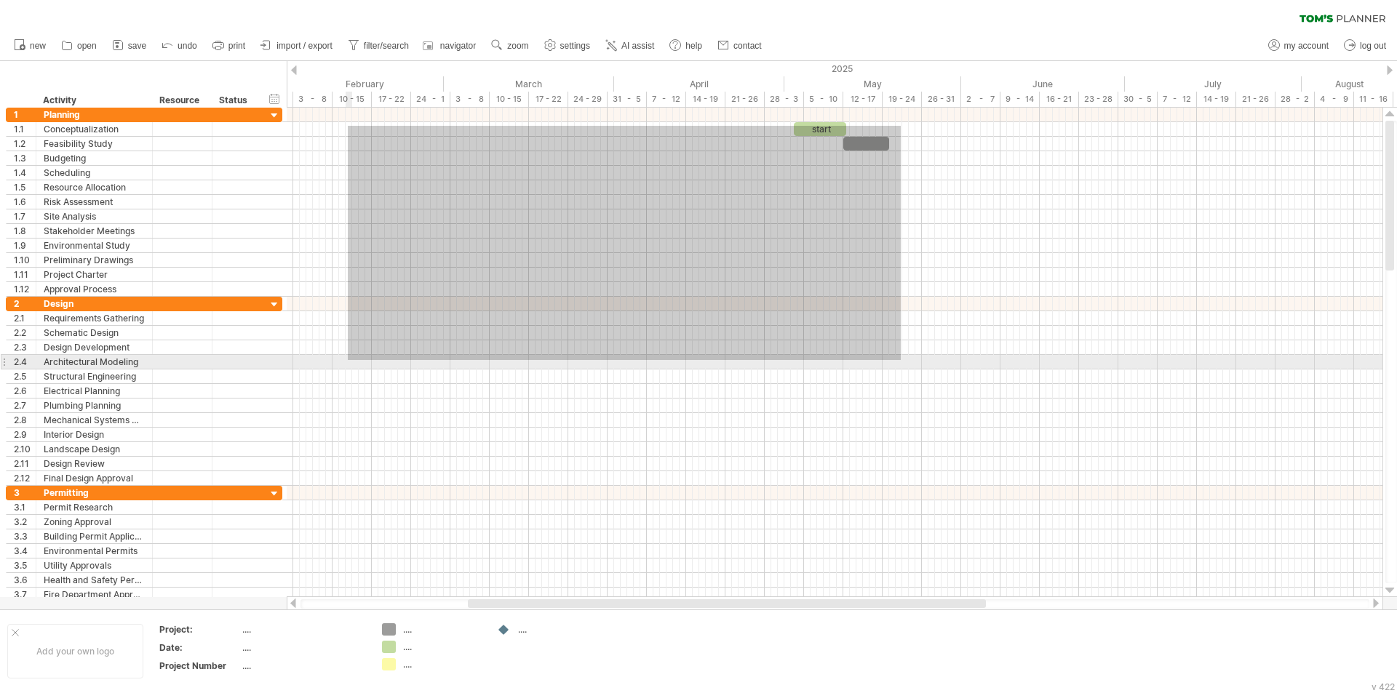
drag, startPoint x: 388, startPoint y: 143, endPoint x: 348, endPoint y: 360, distance: 220.6
click at [348, 360] on div at bounding box center [834, 355] width 1095 height 495
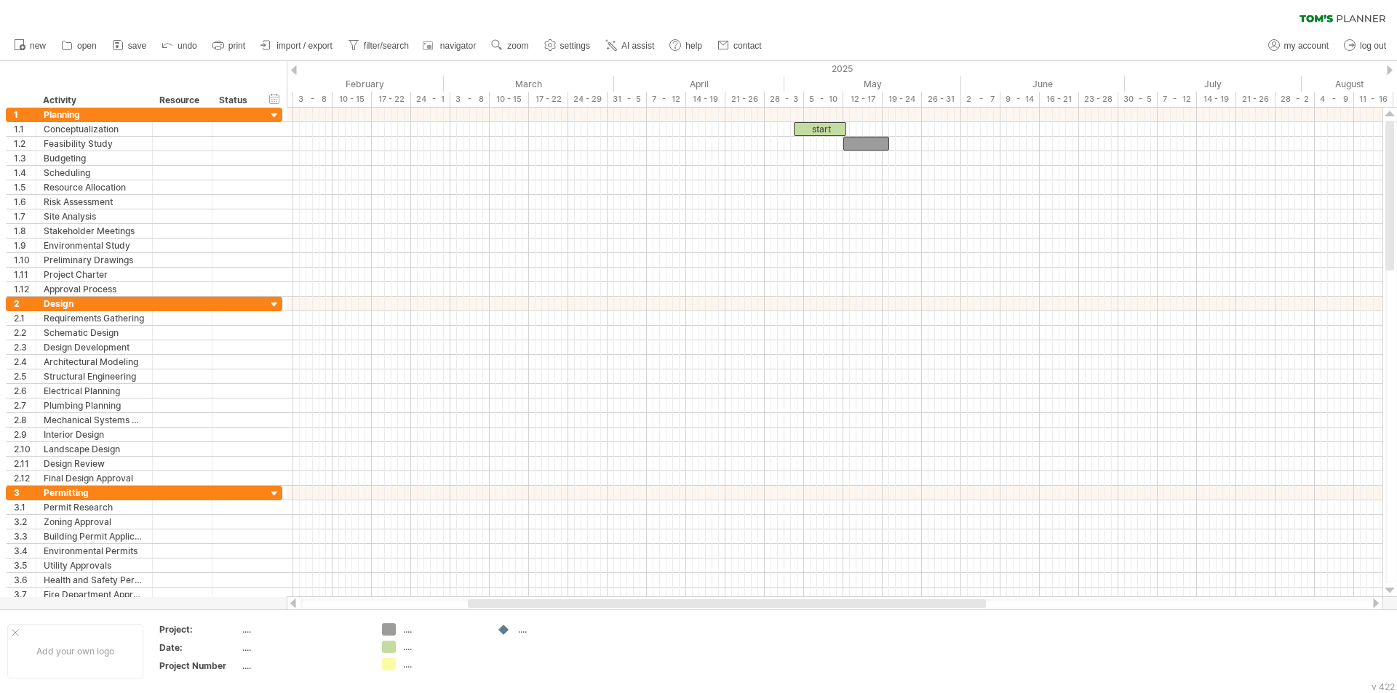
click at [295, 65] on div at bounding box center [294, 69] width 6 height 9
click at [295, 67] on div at bounding box center [294, 69] width 6 height 9
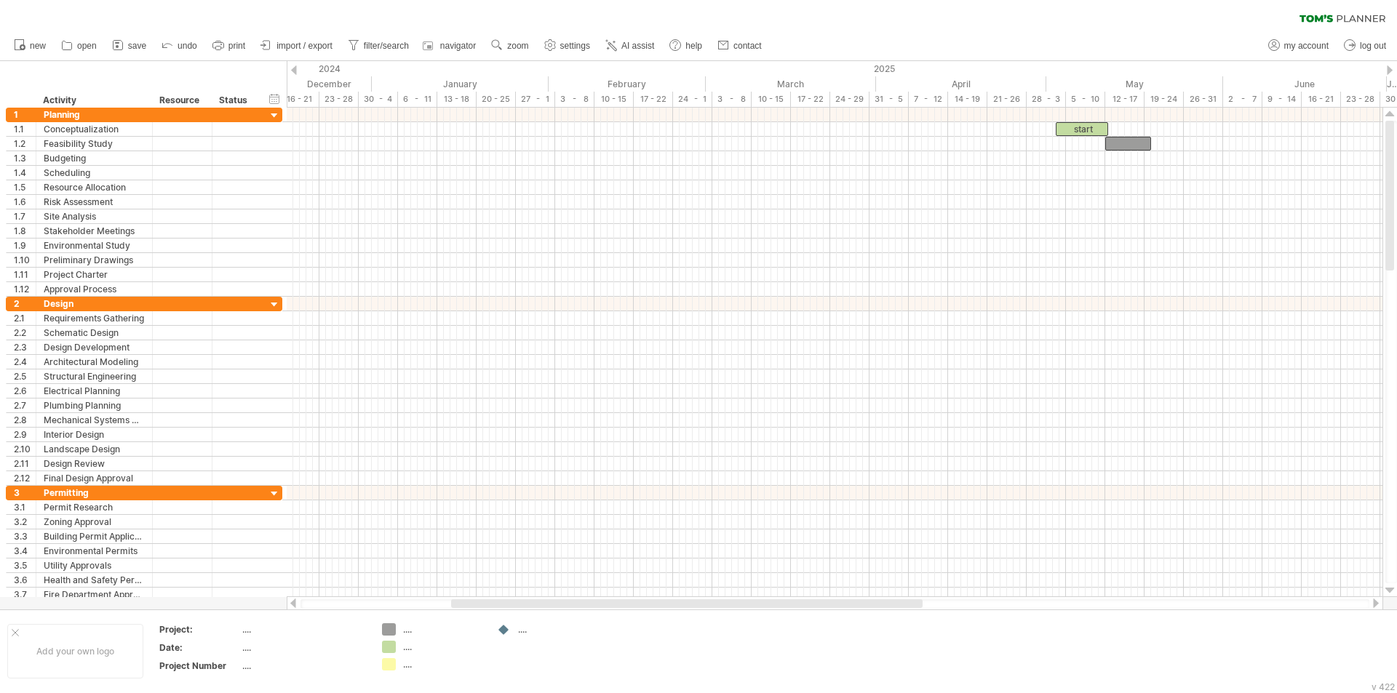
click at [295, 67] on div at bounding box center [294, 69] width 6 height 9
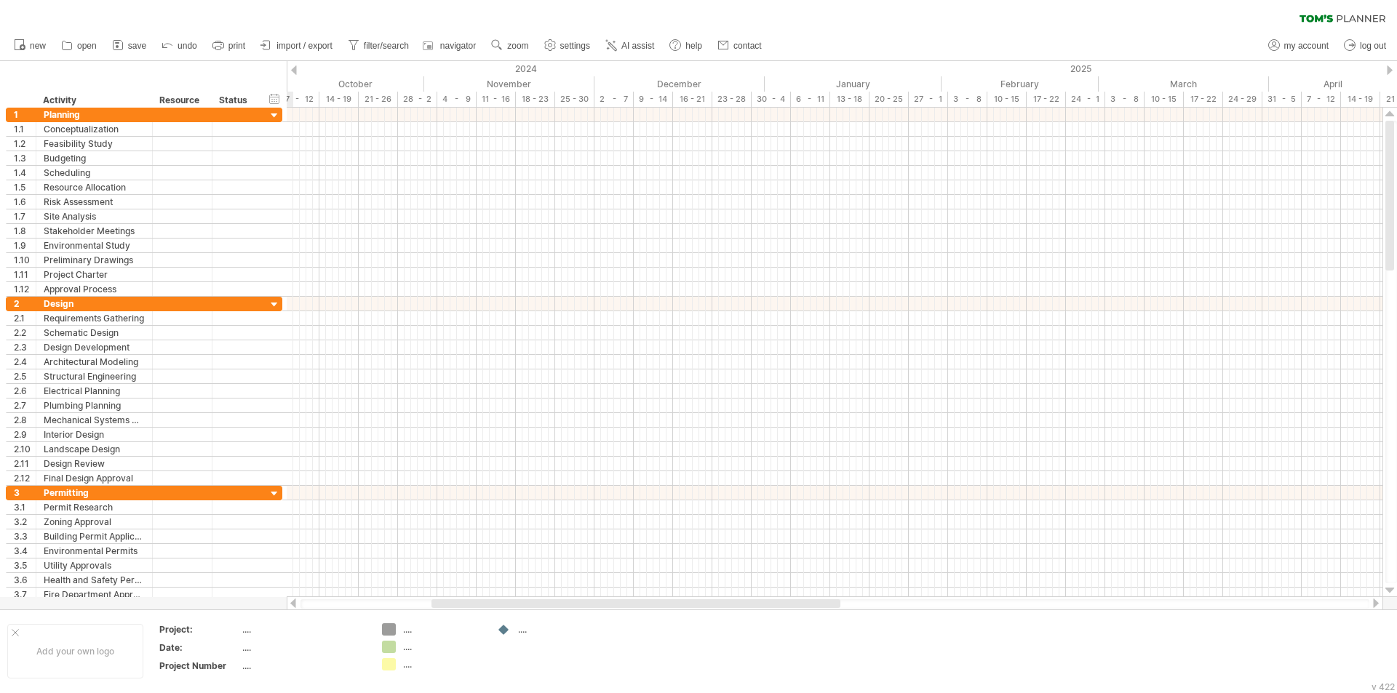
click at [295, 67] on div at bounding box center [294, 69] width 6 height 9
click at [1388, 68] on div at bounding box center [1389, 69] width 6 height 9
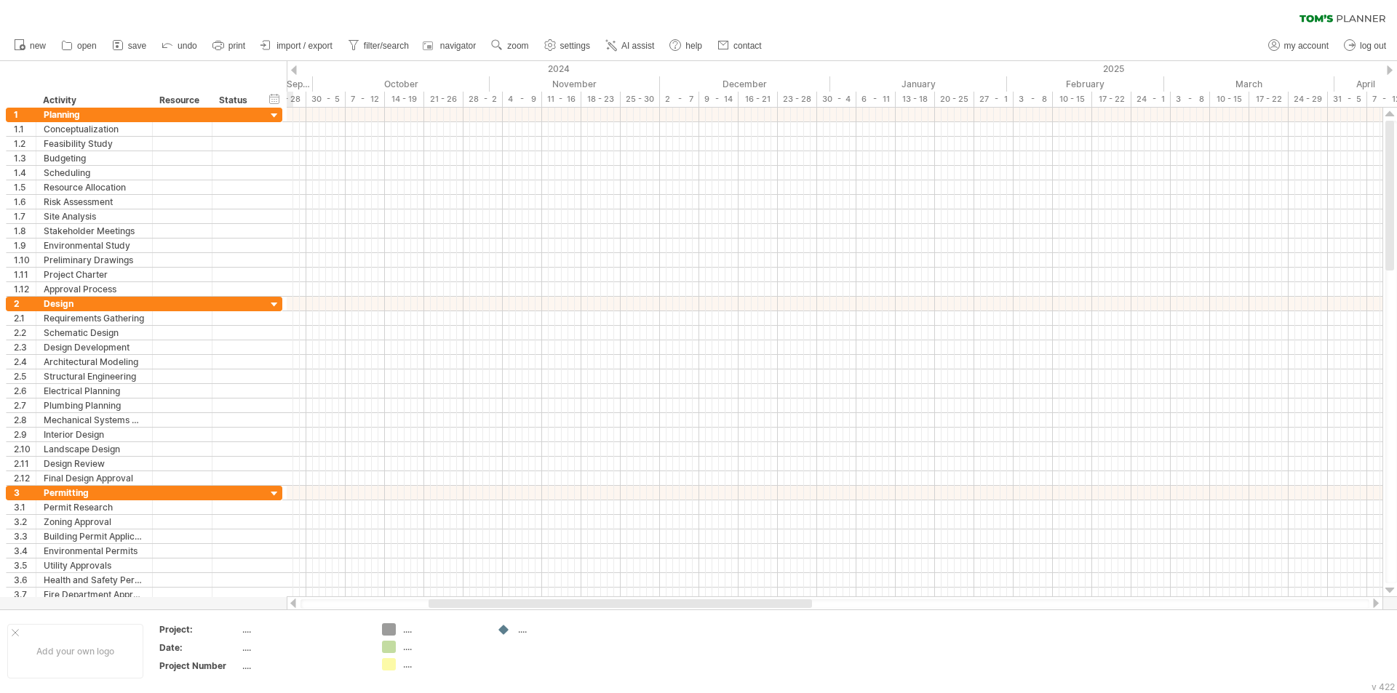
click at [1388, 68] on div at bounding box center [1389, 69] width 6 height 9
click at [1387, 67] on div at bounding box center [1389, 69] width 6 height 9
click at [1387, 68] on div at bounding box center [1389, 69] width 6 height 9
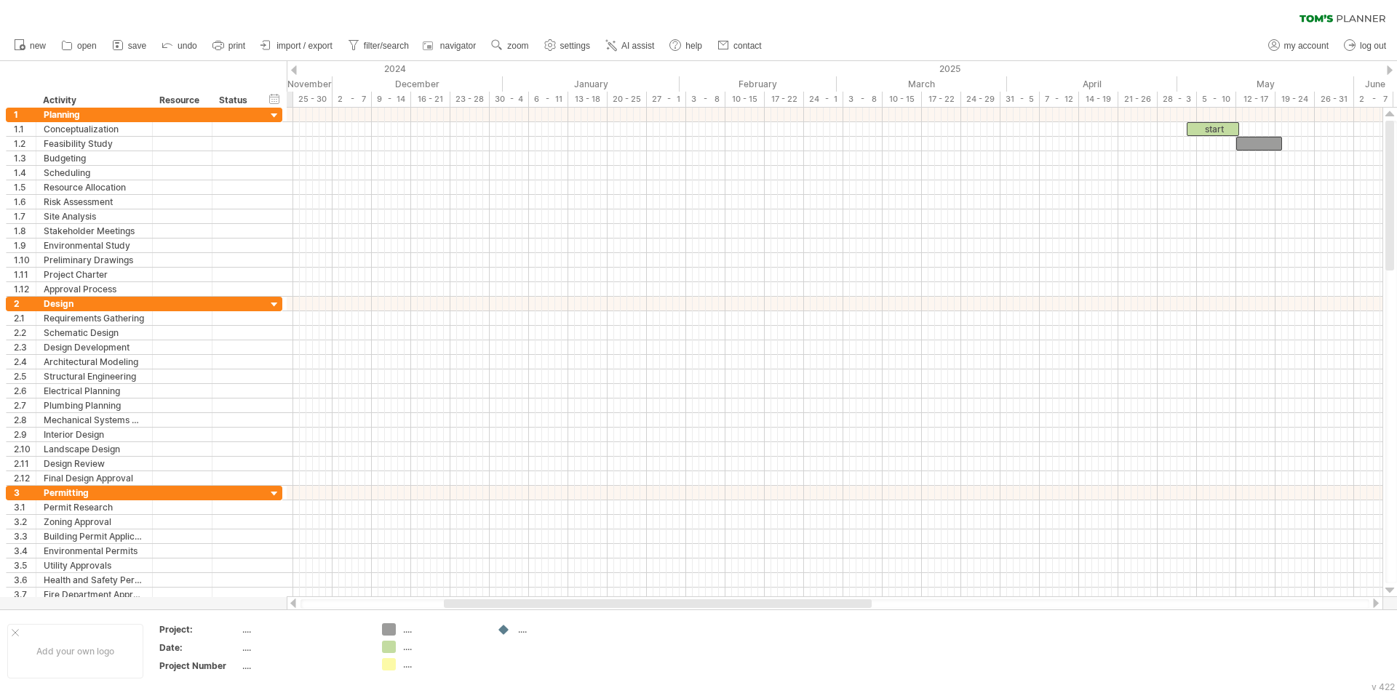
click at [1387, 70] on div at bounding box center [1389, 69] width 6 height 9
click at [1387, 69] on div at bounding box center [1389, 69] width 6 height 9
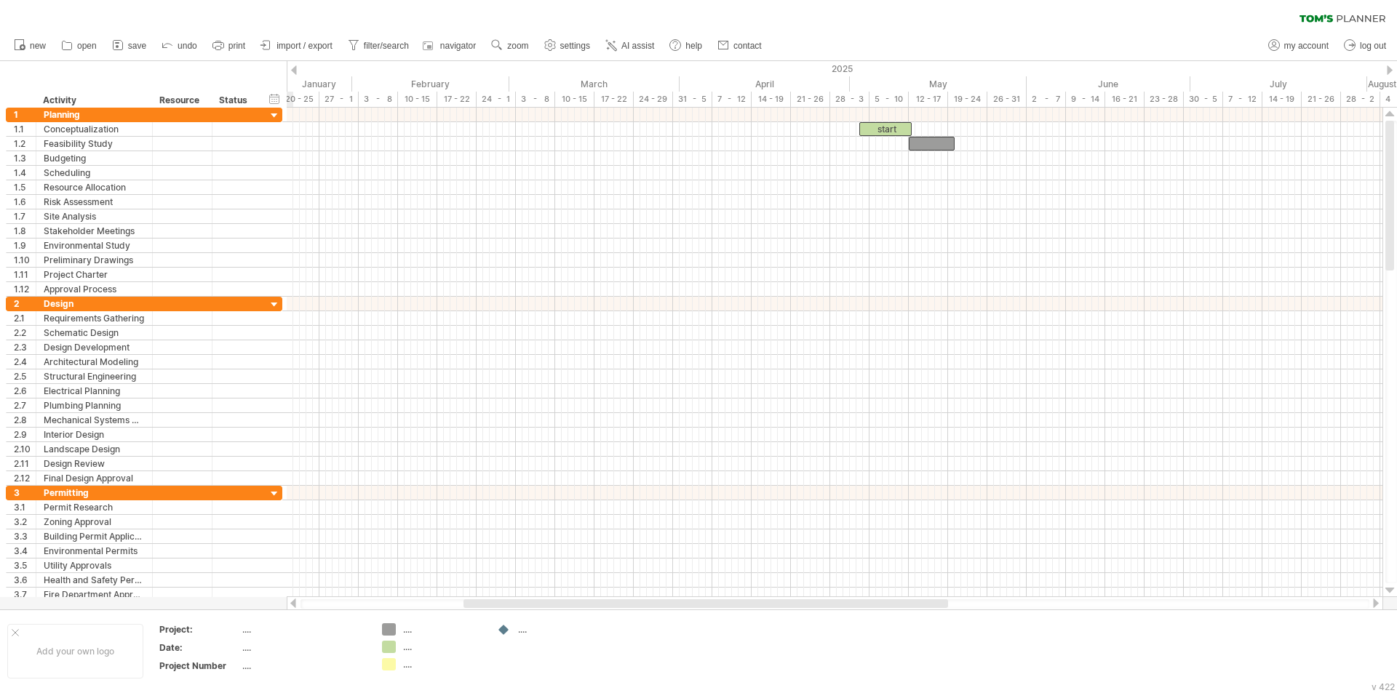
click at [1387, 69] on div at bounding box center [1389, 69] width 6 height 9
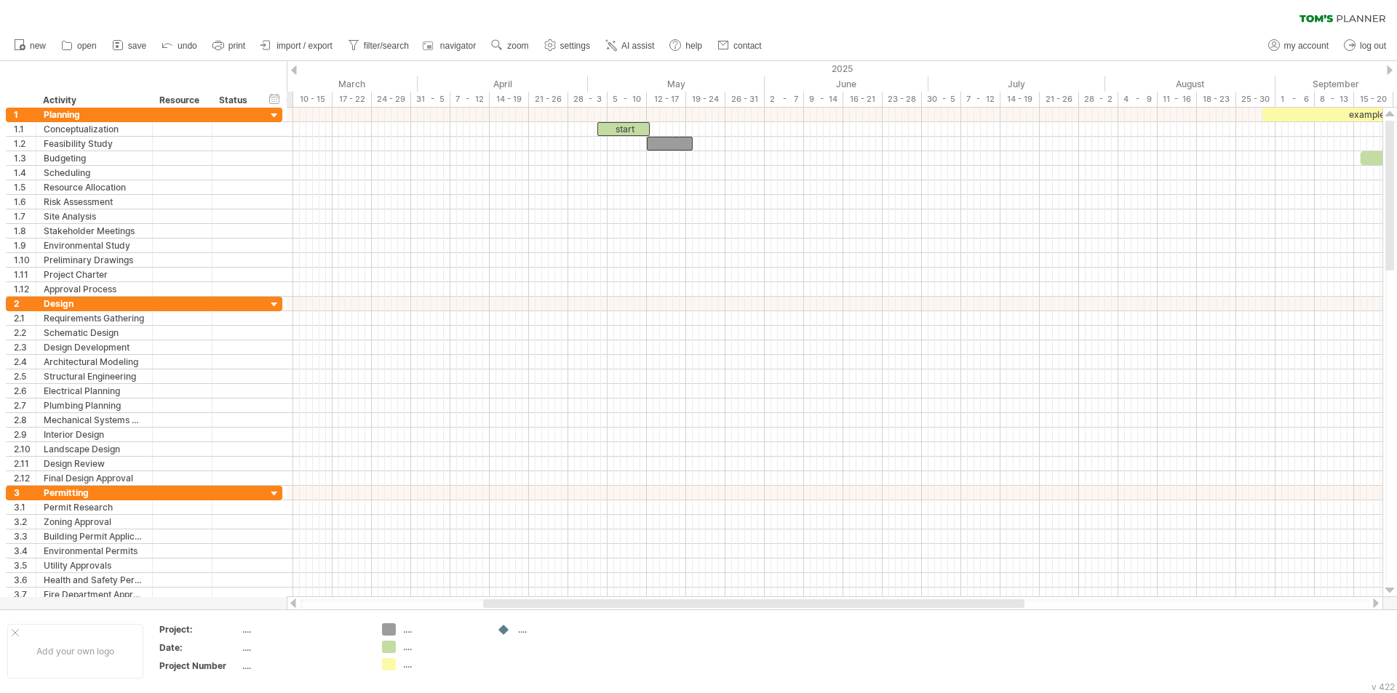
click at [1387, 69] on div at bounding box center [1389, 69] width 6 height 9
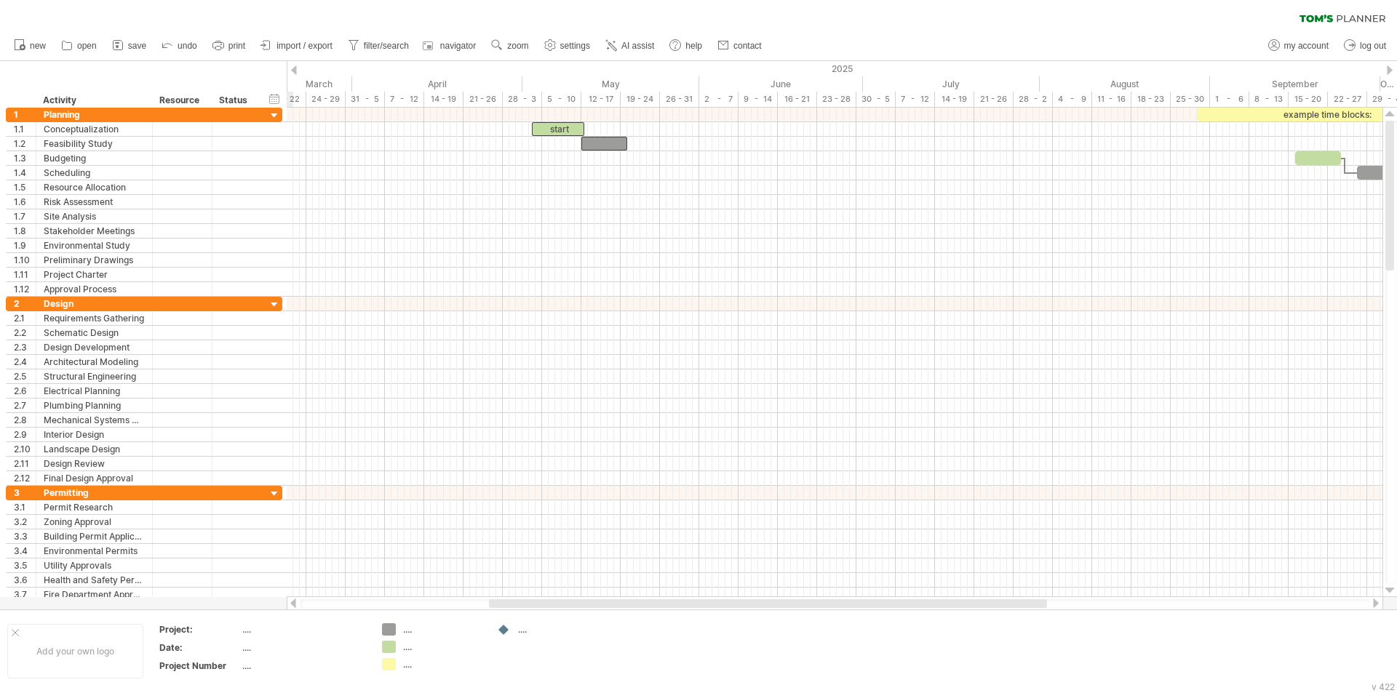
click at [1386, 70] on div at bounding box center [1389, 69] width 6 height 9
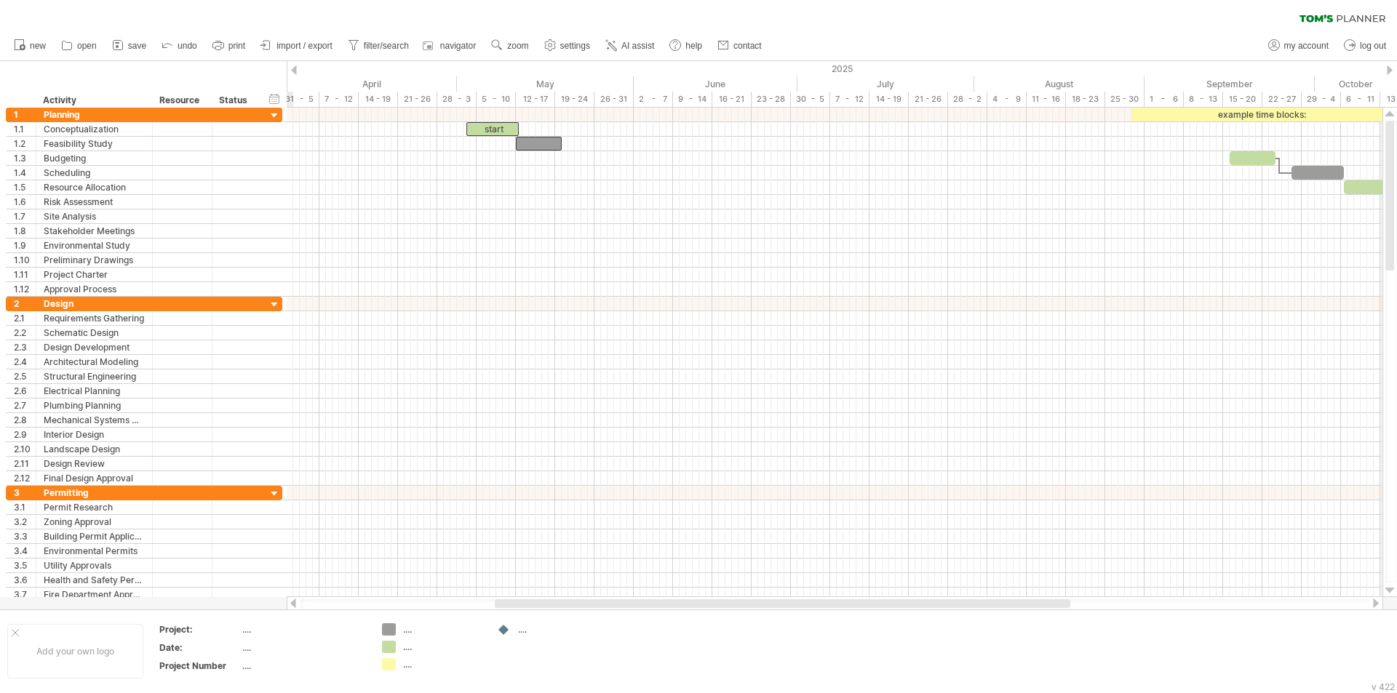
click at [1386, 70] on div "2025" at bounding box center [807, 68] width 2049 height 15
click at [1386, 72] on div "2025" at bounding box center [807, 68] width 2049 height 15
click at [1386, 70] on div at bounding box center [1389, 69] width 6 height 9
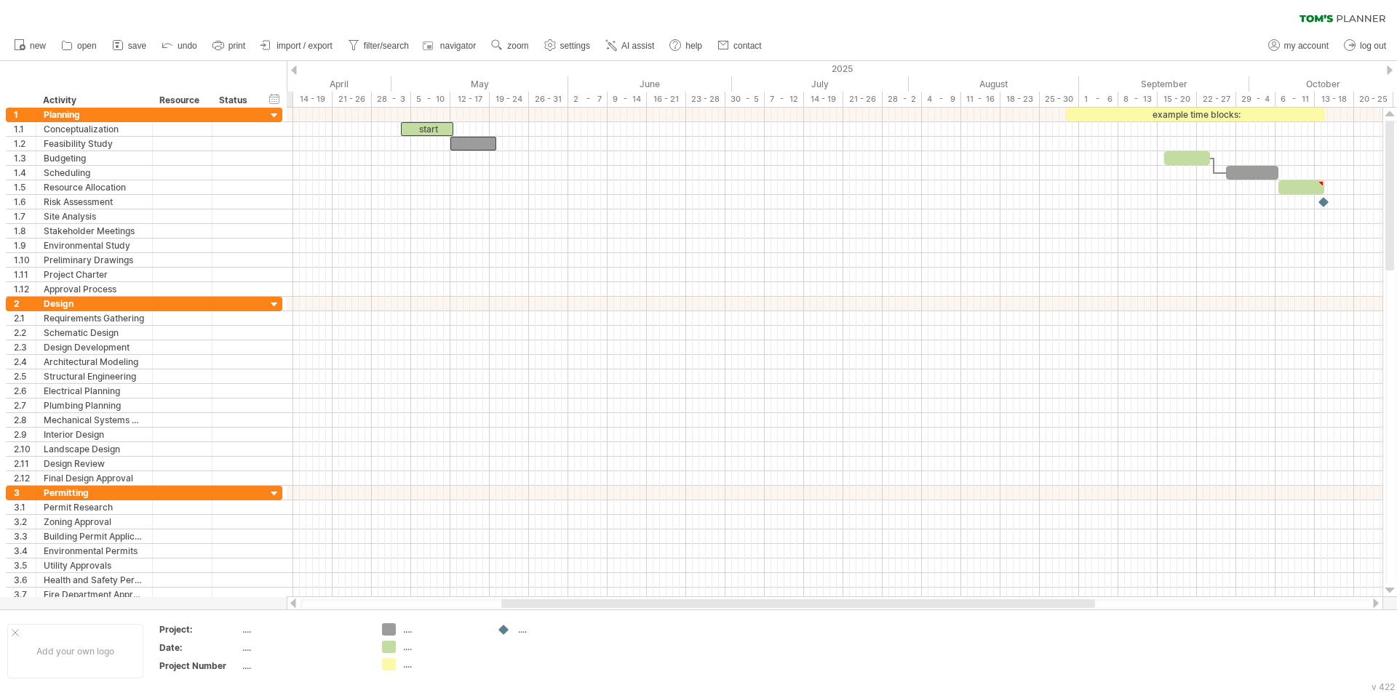
click at [1386, 70] on div at bounding box center [1389, 69] width 6 height 9
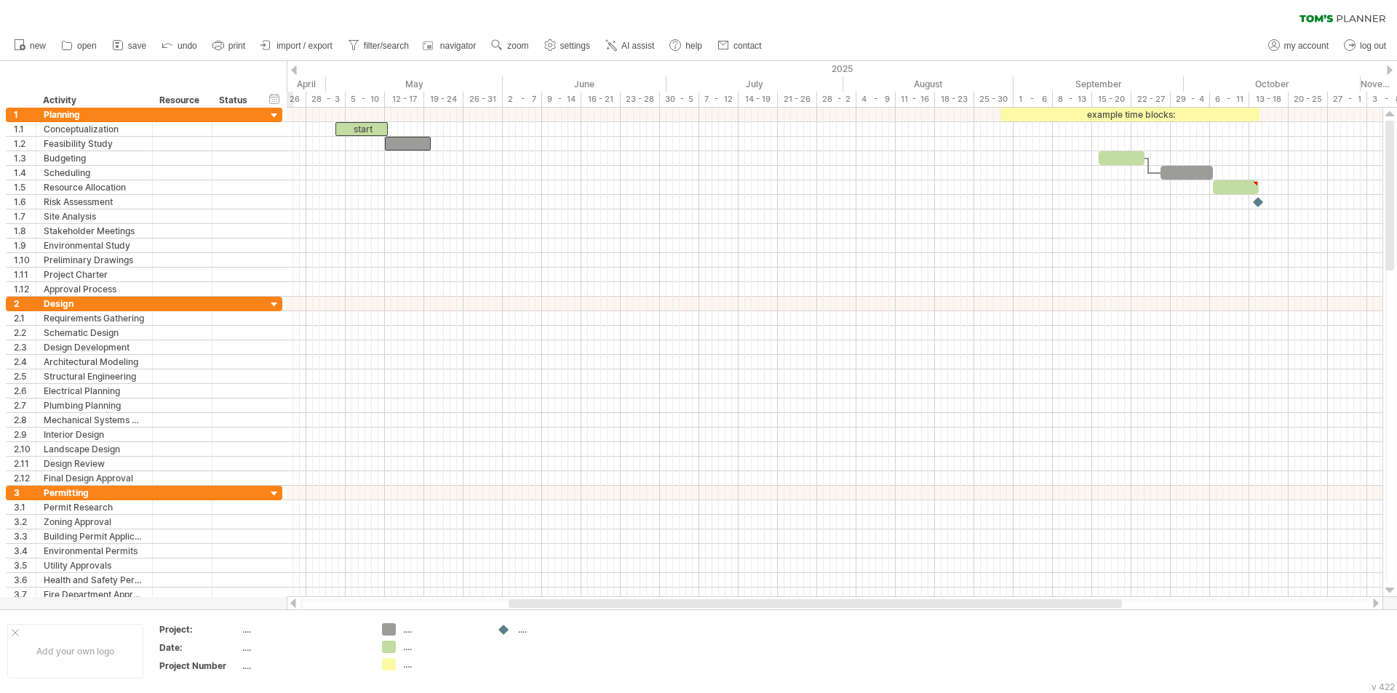
click at [1386, 70] on div at bounding box center [1389, 69] width 6 height 9
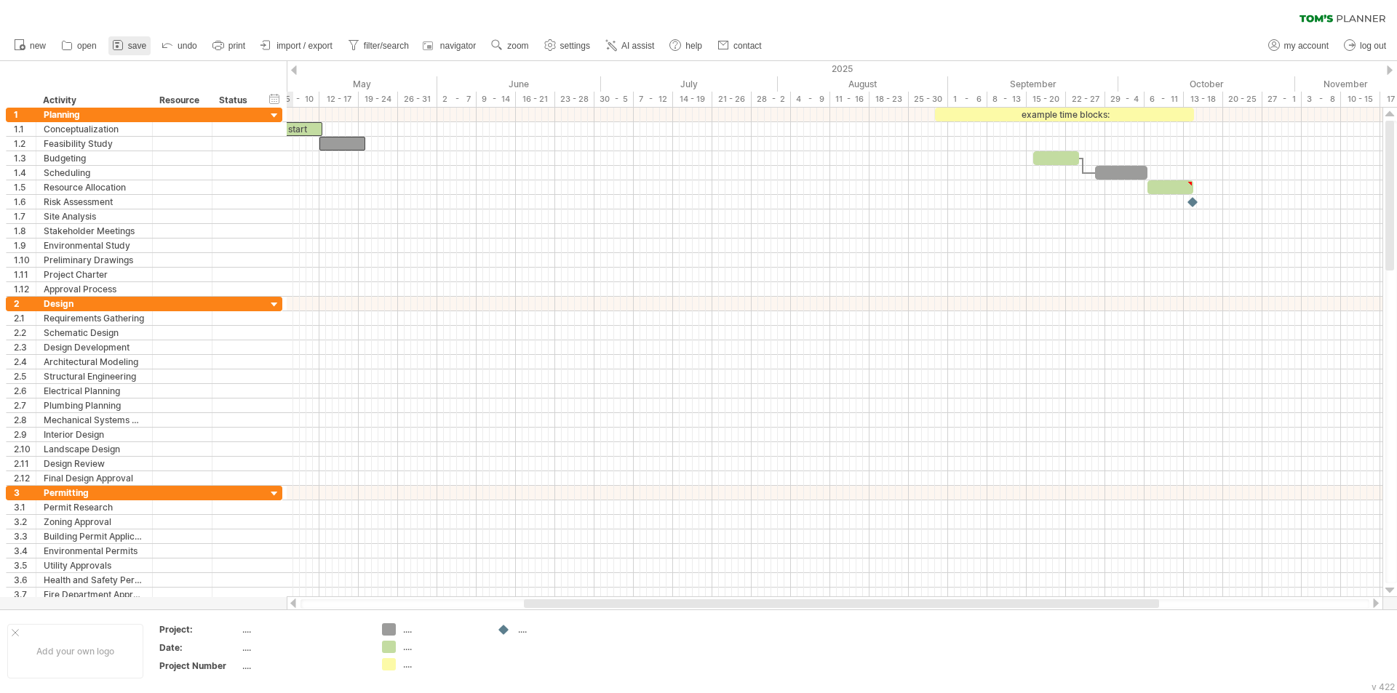
click at [127, 47] on link "save" at bounding box center [129, 45] width 42 height 19
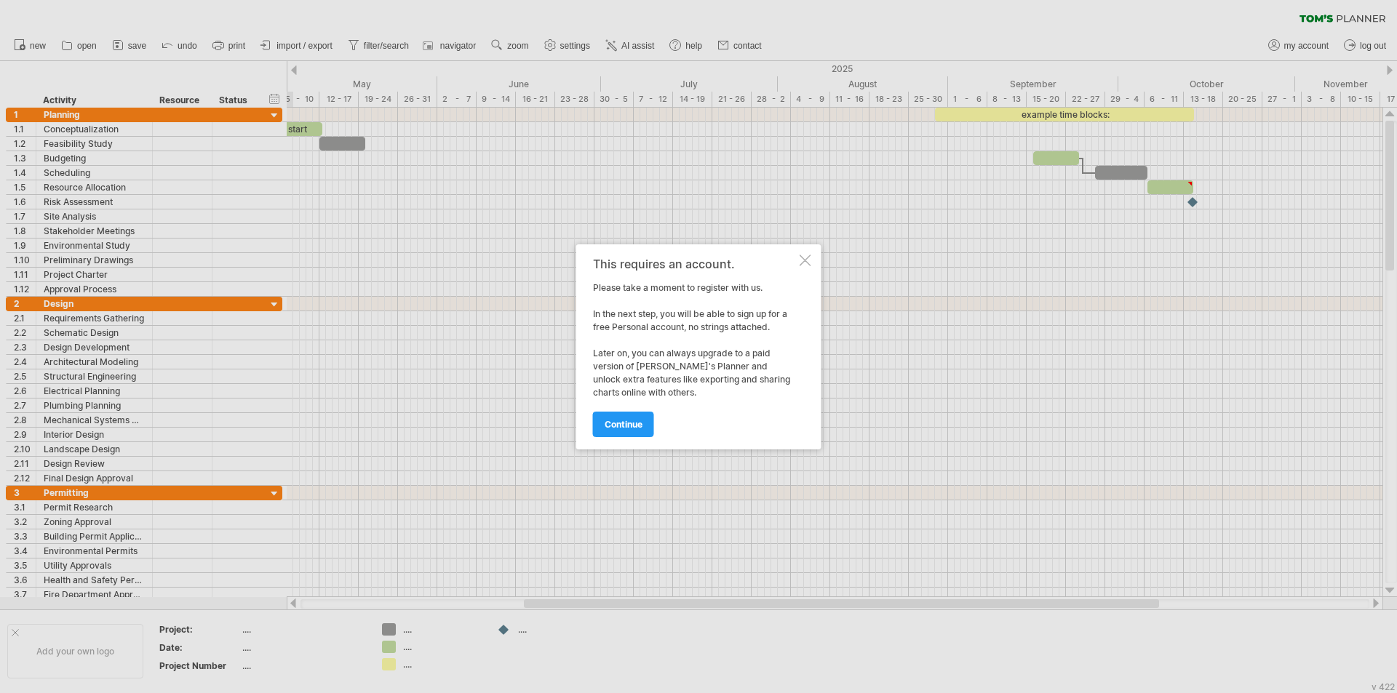
click at [599, 424] on link "continue" at bounding box center [623, 424] width 61 height 25
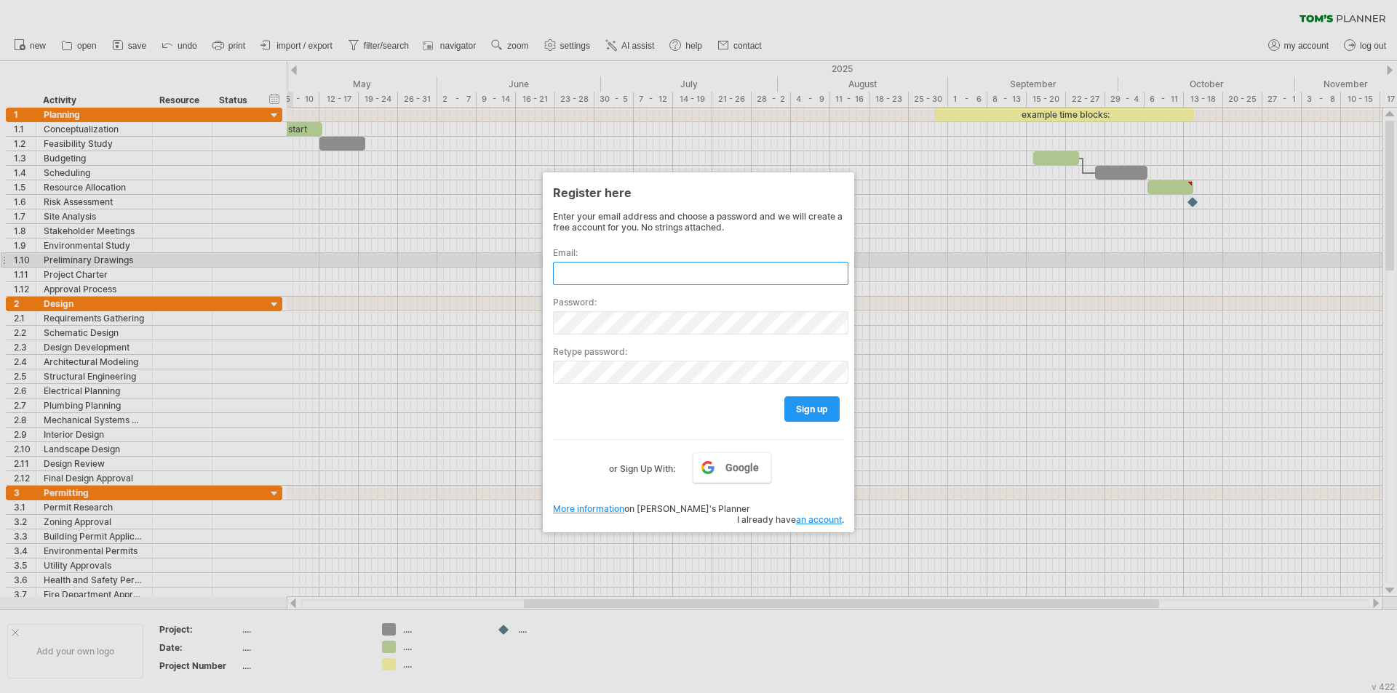
click at [588, 263] on input "text" at bounding box center [700, 273] width 295 height 23
type input "**********"
click at [738, 469] on span "Google" at bounding box center [741, 468] width 33 height 12
click at [746, 464] on span "Google" at bounding box center [741, 468] width 33 height 12
click at [735, 469] on span "Google" at bounding box center [741, 468] width 33 height 12
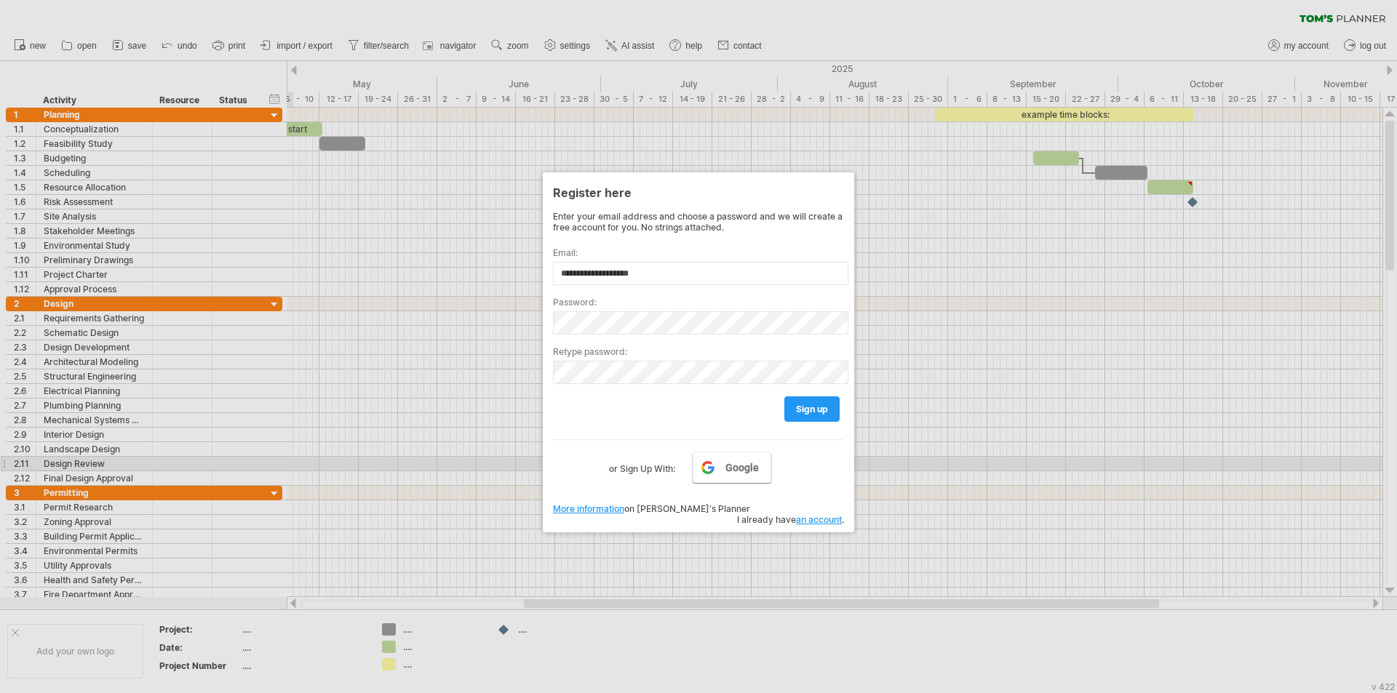
click at [725, 466] on link "Google" at bounding box center [731, 467] width 79 height 31
click at [726, 466] on span "Google" at bounding box center [741, 468] width 33 height 12
click at [714, 465] on link "Google" at bounding box center [731, 467] width 79 height 31
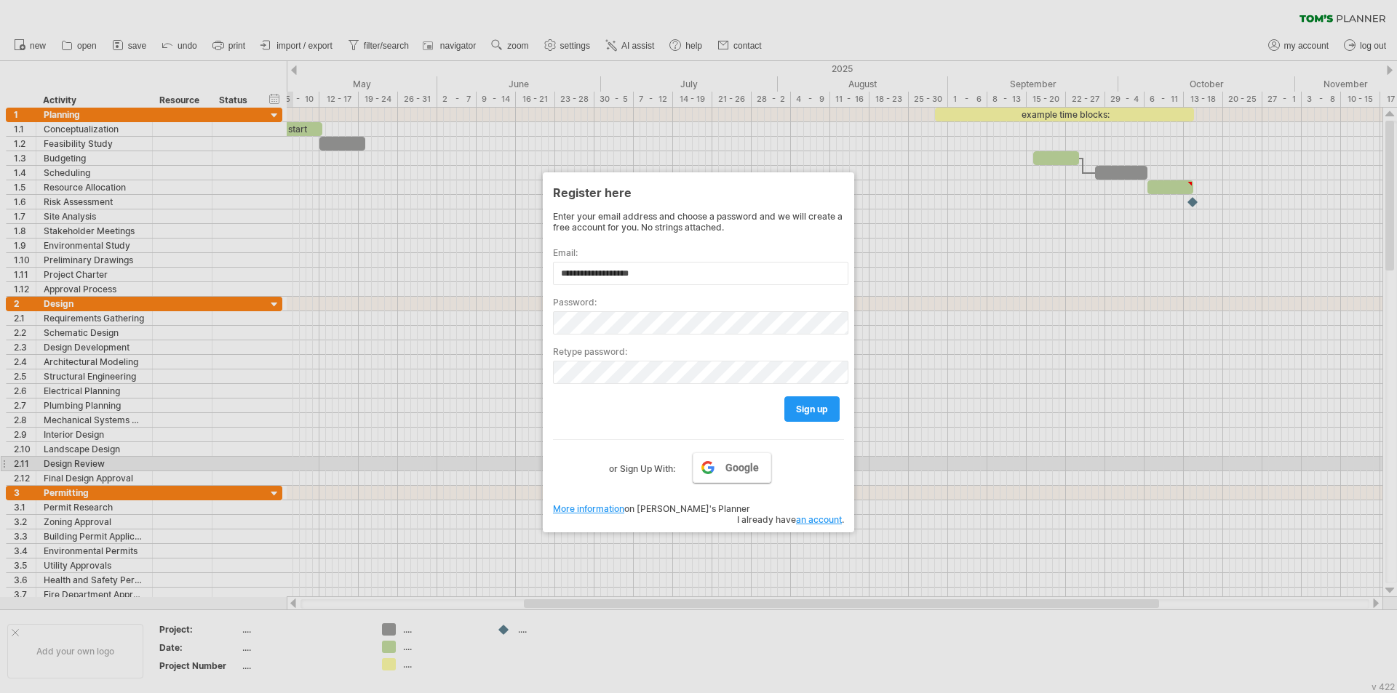
click at [715, 465] on link "Google" at bounding box center [731, 467] width 79 height 31
click at [714, 465] on link "Google" at bounding box center [731, 467] width 79 height 31
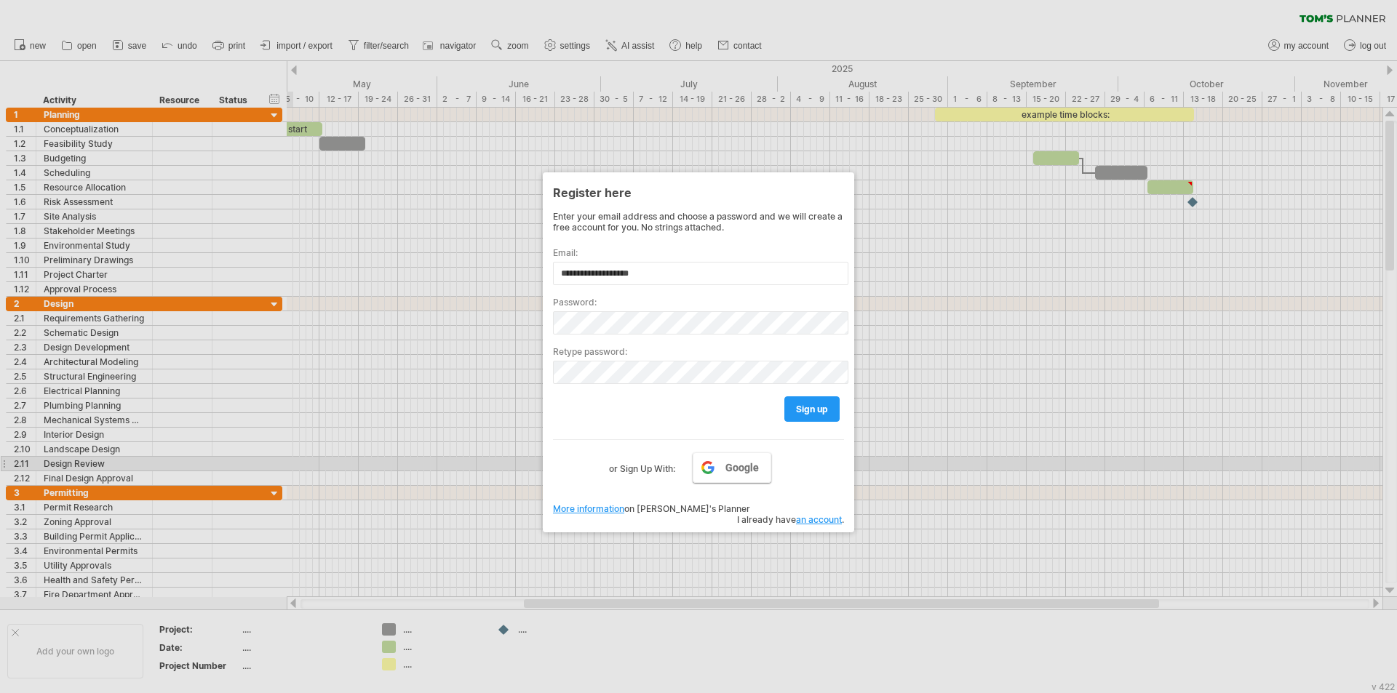
click at [714, 465] on link "Google" at bounding box center [731, 467] width 79 height 31
click at [751, 466] on span "Google" at bounding box center [741, 468] width 33 height 12
click at [751, 465] on span "Google" at bounding box center [741, 468] width 33 height 12
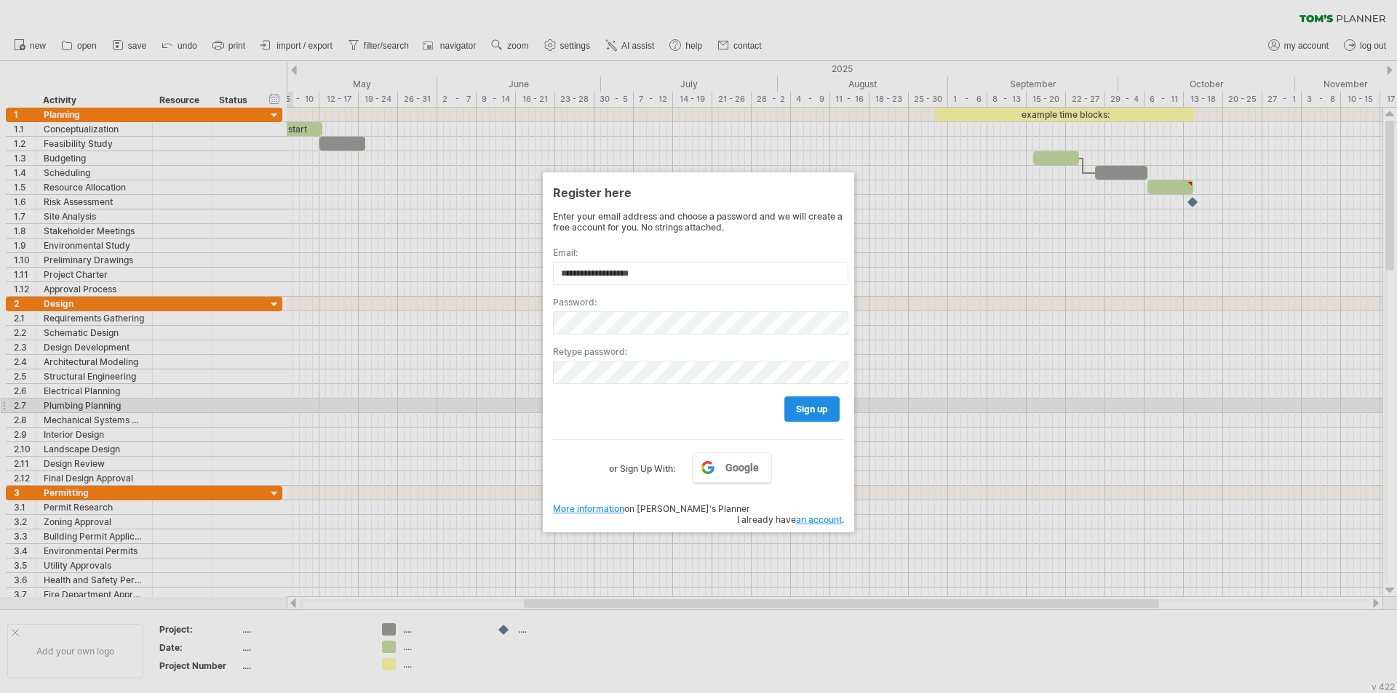
click at [799, 405] on span "sign up" at bounding box center [812, 409] width 32 height 11
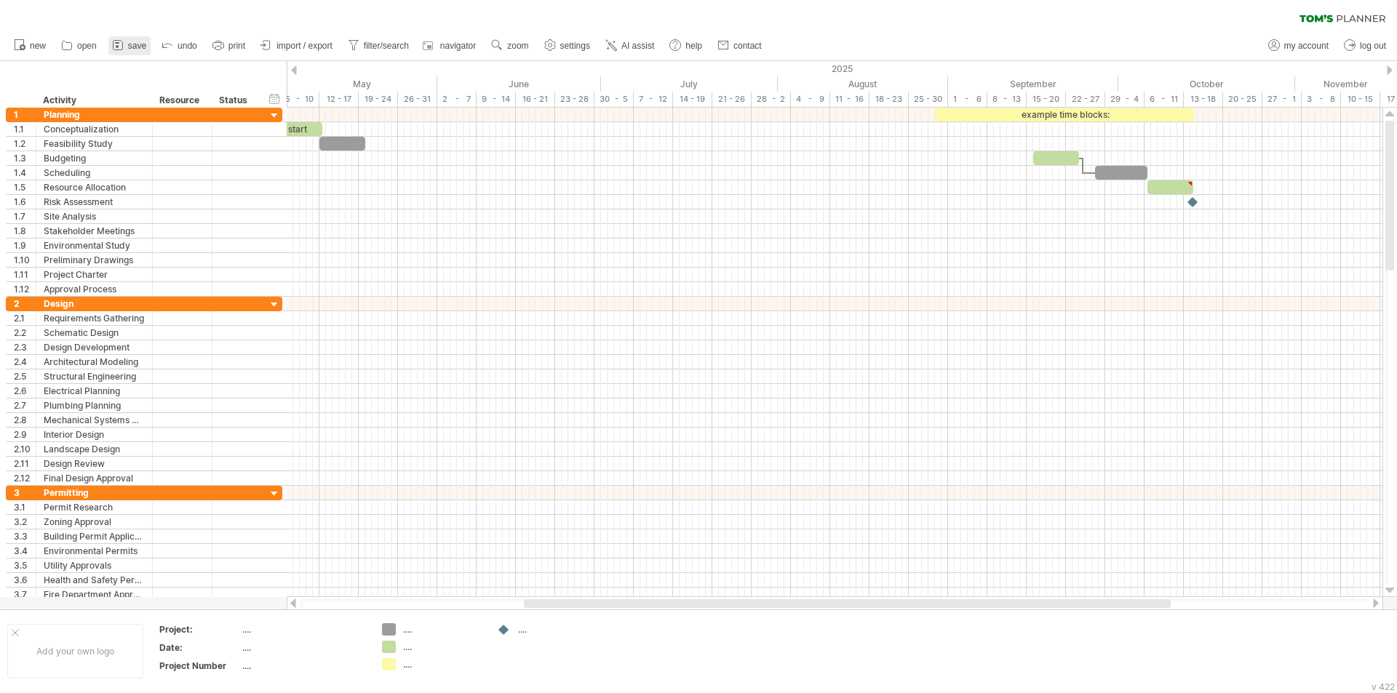
click at [134, 47] on span "save" at bounding box center [137, 46] width 18 height 10
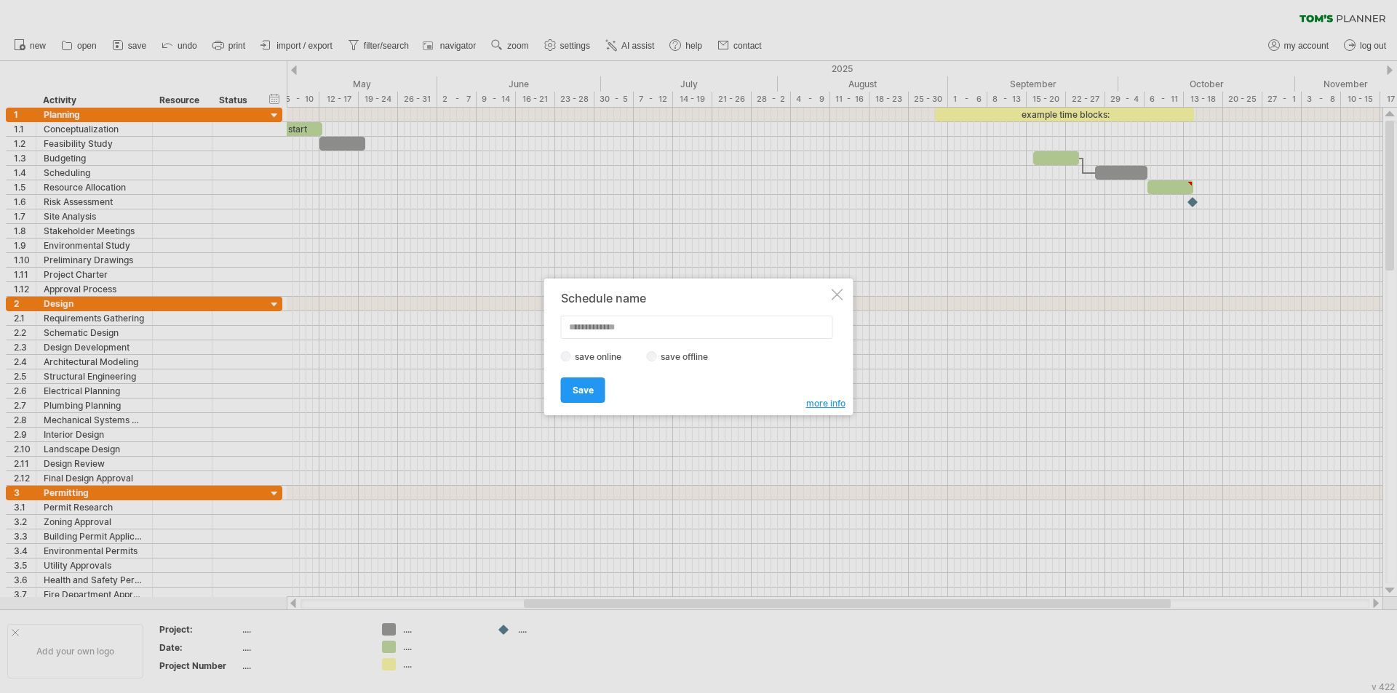
click at [658, 359] on label "save offline" at bounding box center [688, 356] width 63 height 11
click at [631, 333] on input "text" at bounding box center [697, 327] width 272 height 23
drag, startPoint x: 627, startPoint y: 327, endPoint x: 484, endPoint y: 329, distance: 143.3
click at [484, 329] on div "Trying to reach plan.tomsplanner.com Connected again... 0% clear filter new 1" at bounding box center [698, 346] width 1397 height 693
type input "*"
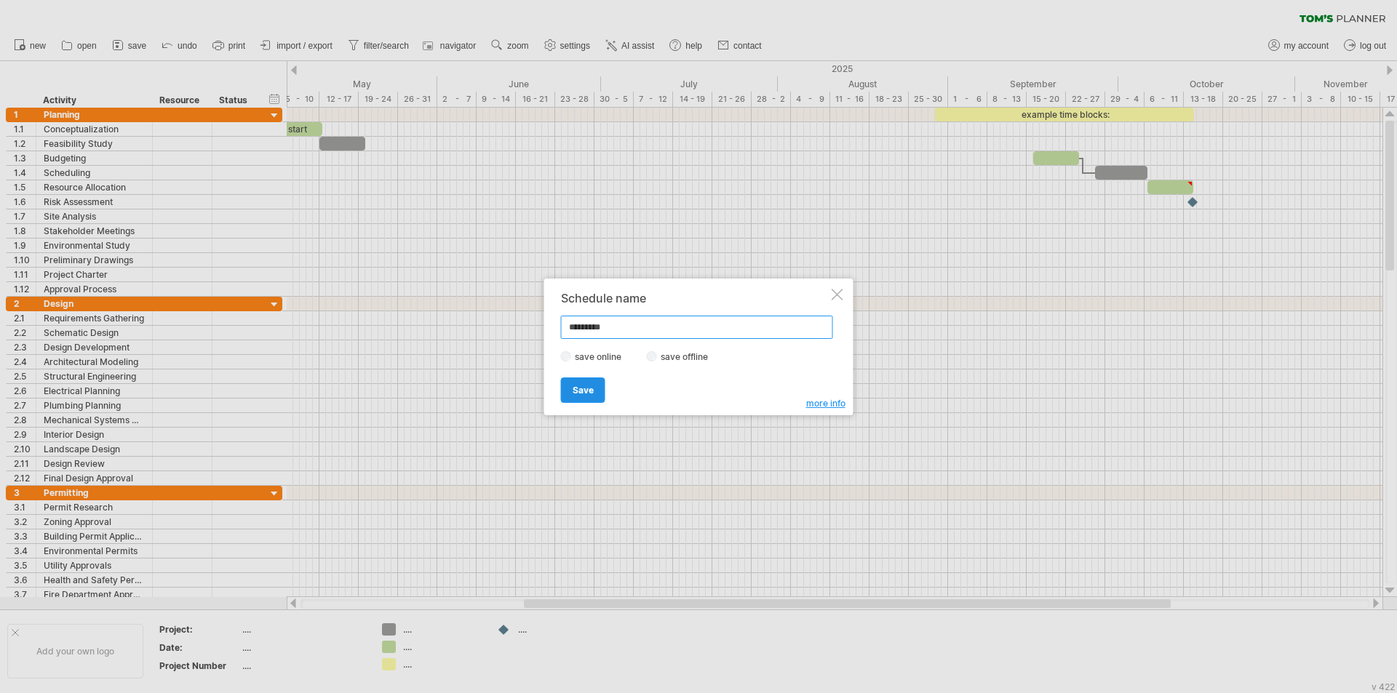
type input "*********"
click at [587, 391] on span "Save" at bounding box center [582, 390] width 21 height 11
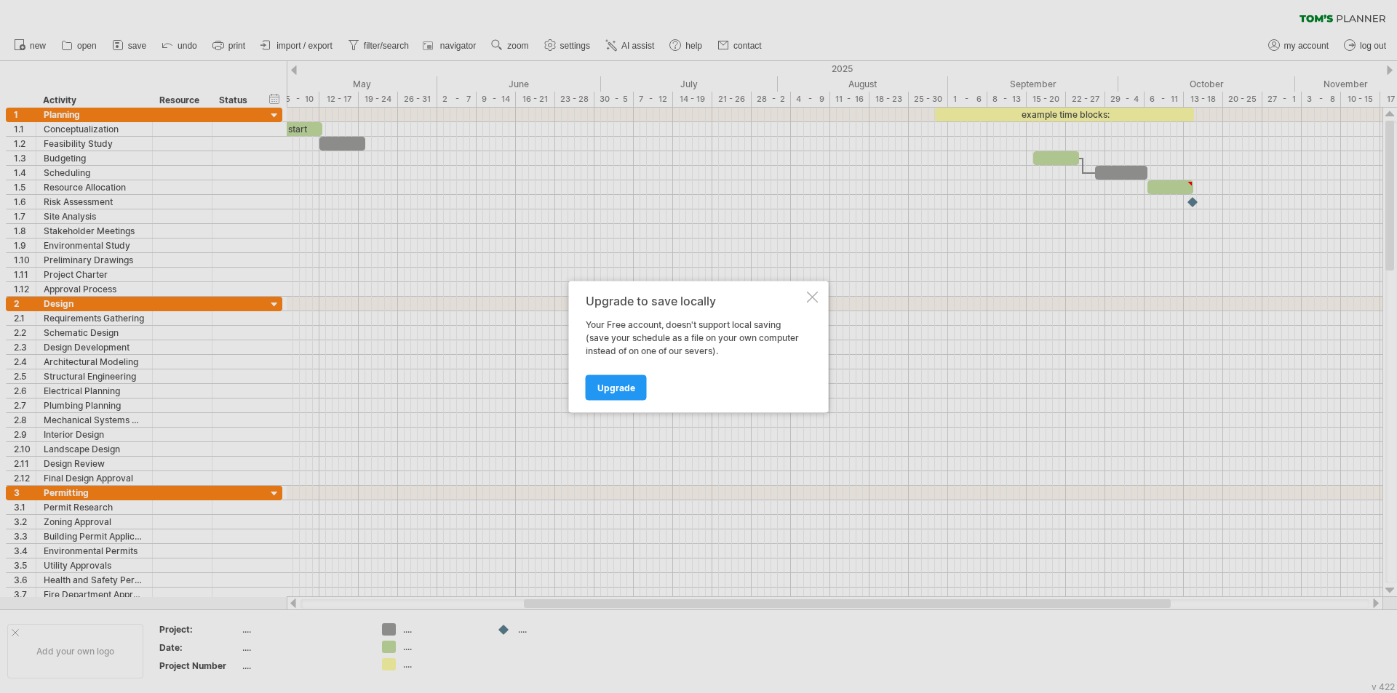
click at [810, 300] on div at bounding box center [813, 297] width 12 height 12
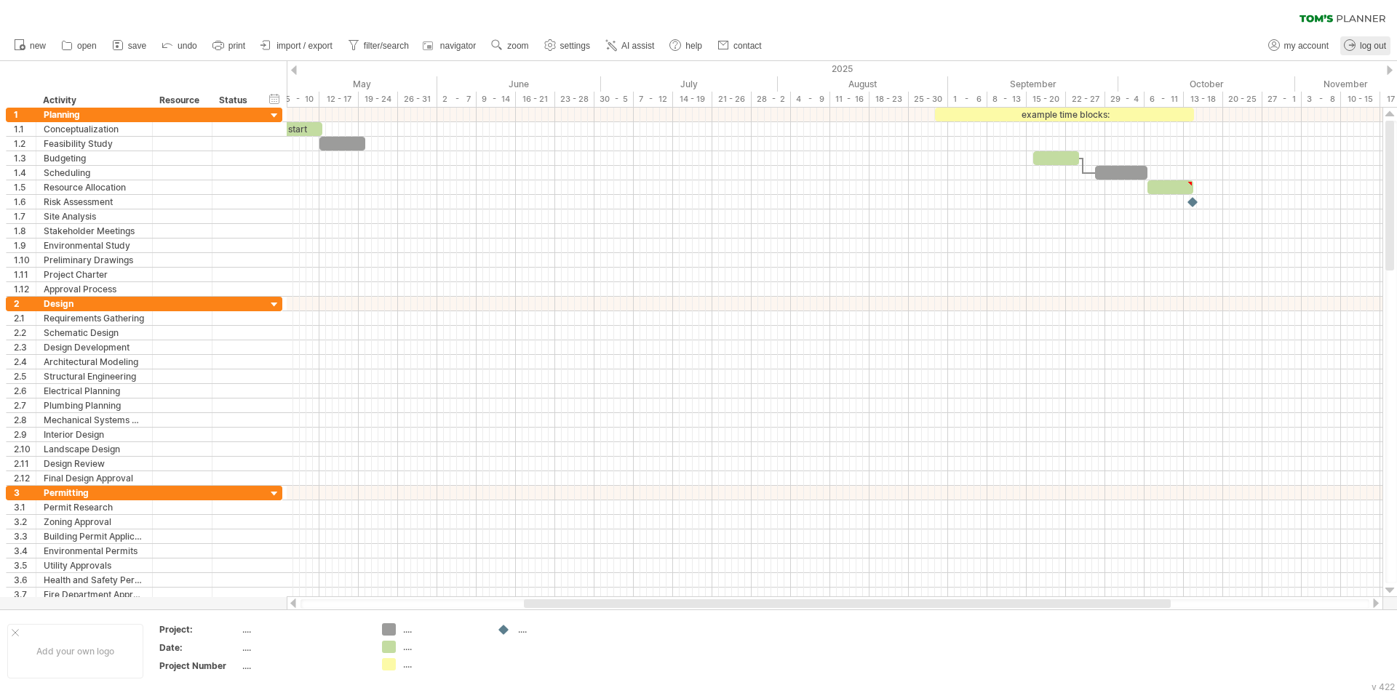
click at [1370, 40] on link "log out" at bounding box center [1365, 45] width 50 height 19
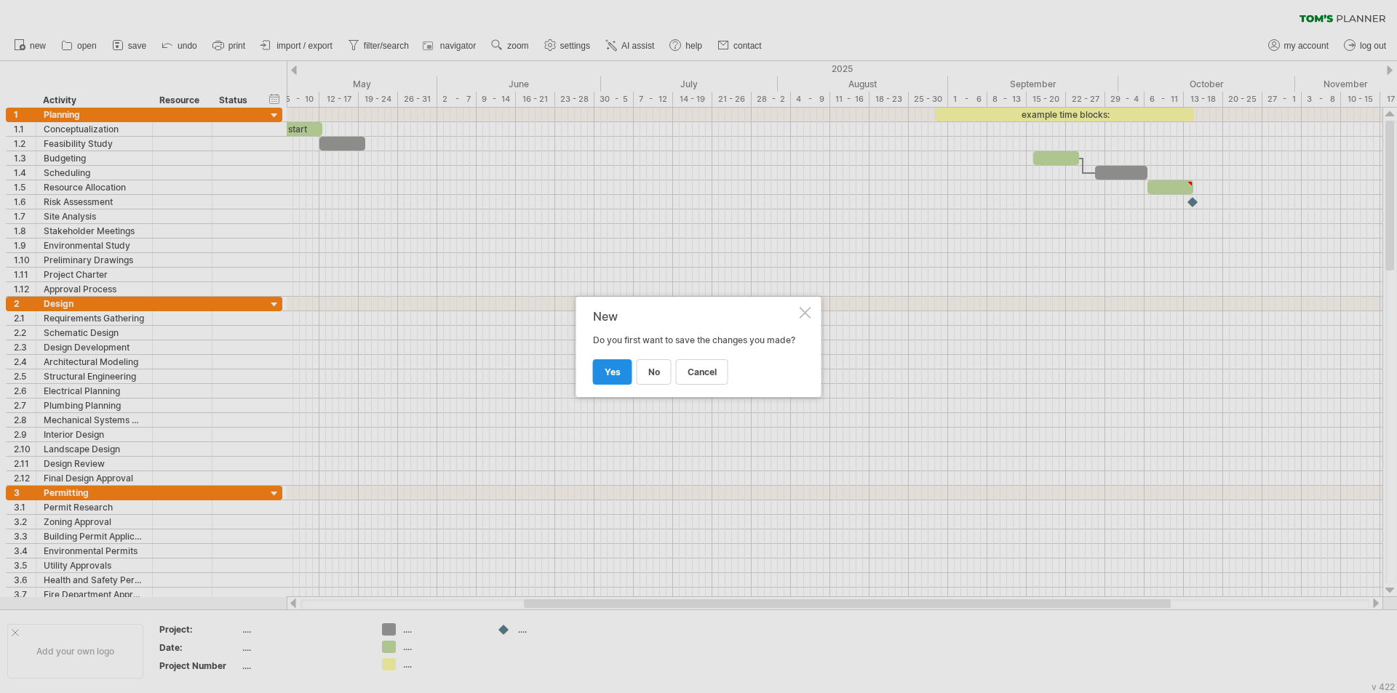
click at [615, 377] on span "yes" at bounding box center [612, 372] width 16 height 11
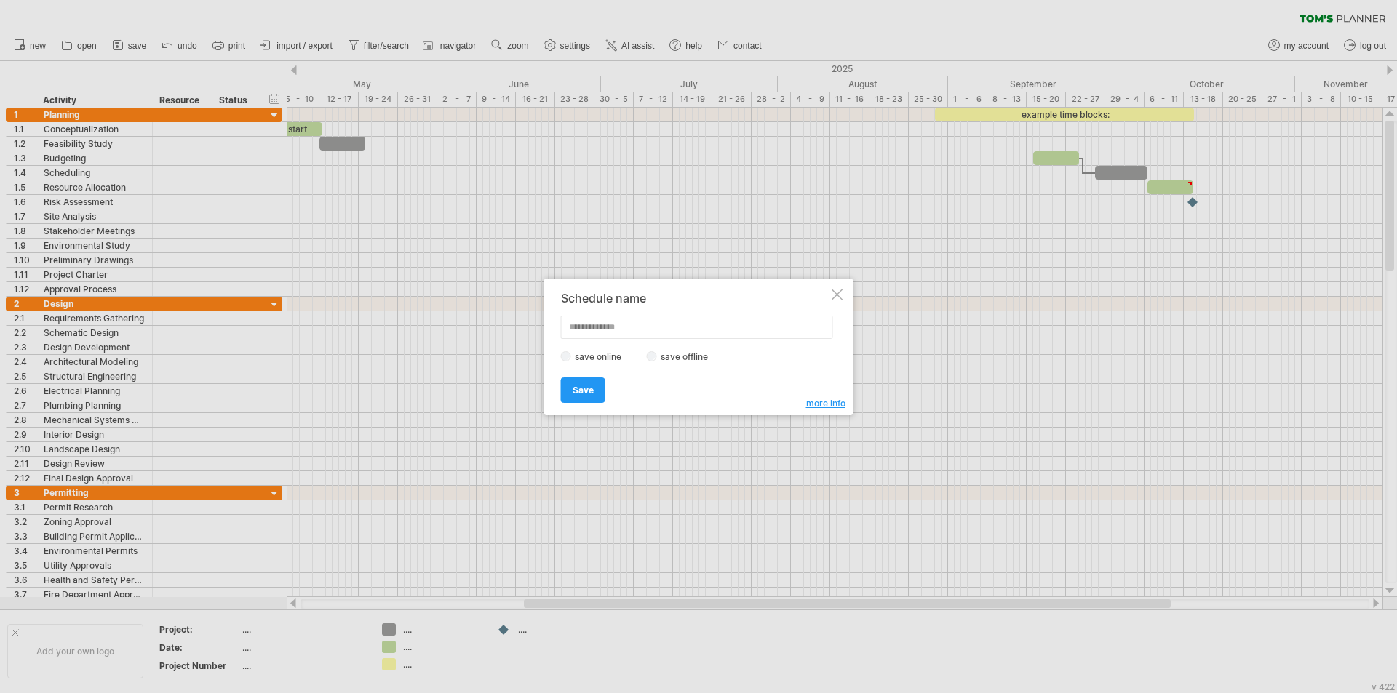
click at [837, 295] on div at bounding box center [837, 295] width 12 height 12
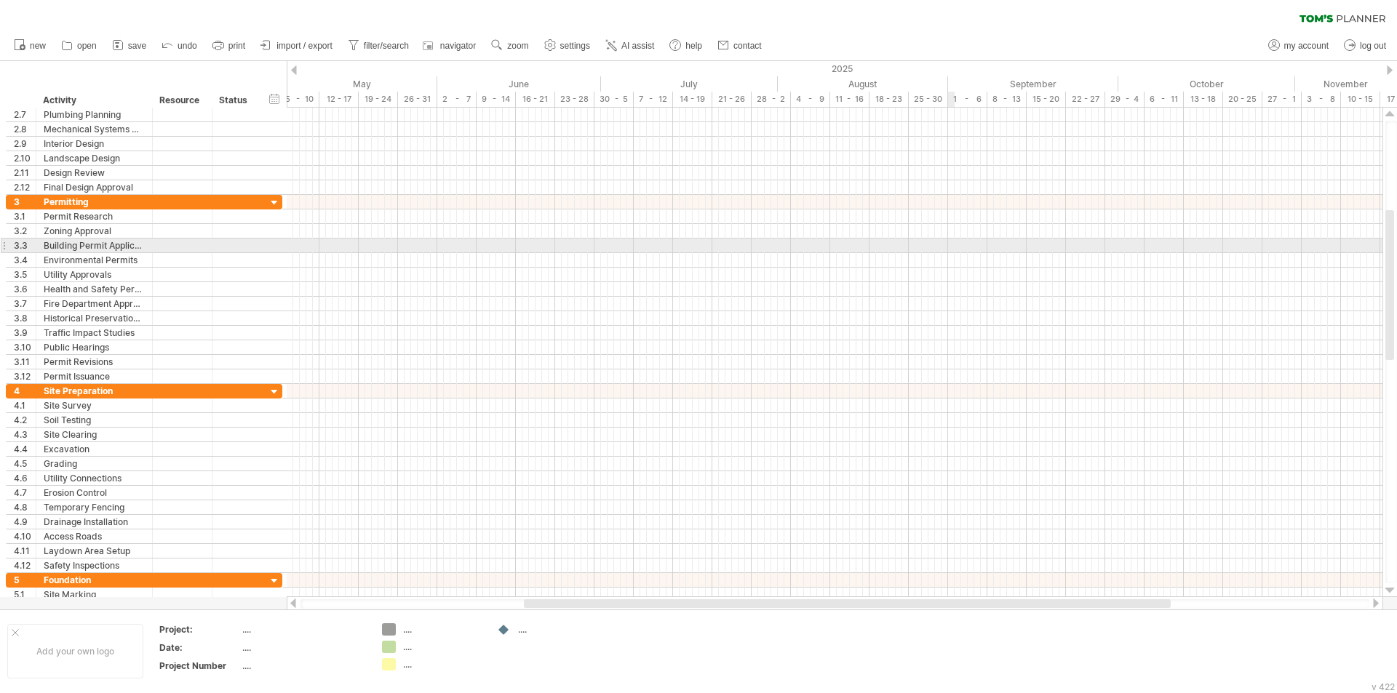
drag, startPoint x: 953, startPoint y: 252, endPoint x: 848, endPoint y: 158, distance: 141.1
click at [953, 252] on div at bounding box center [834, 246] width 1095 height 15
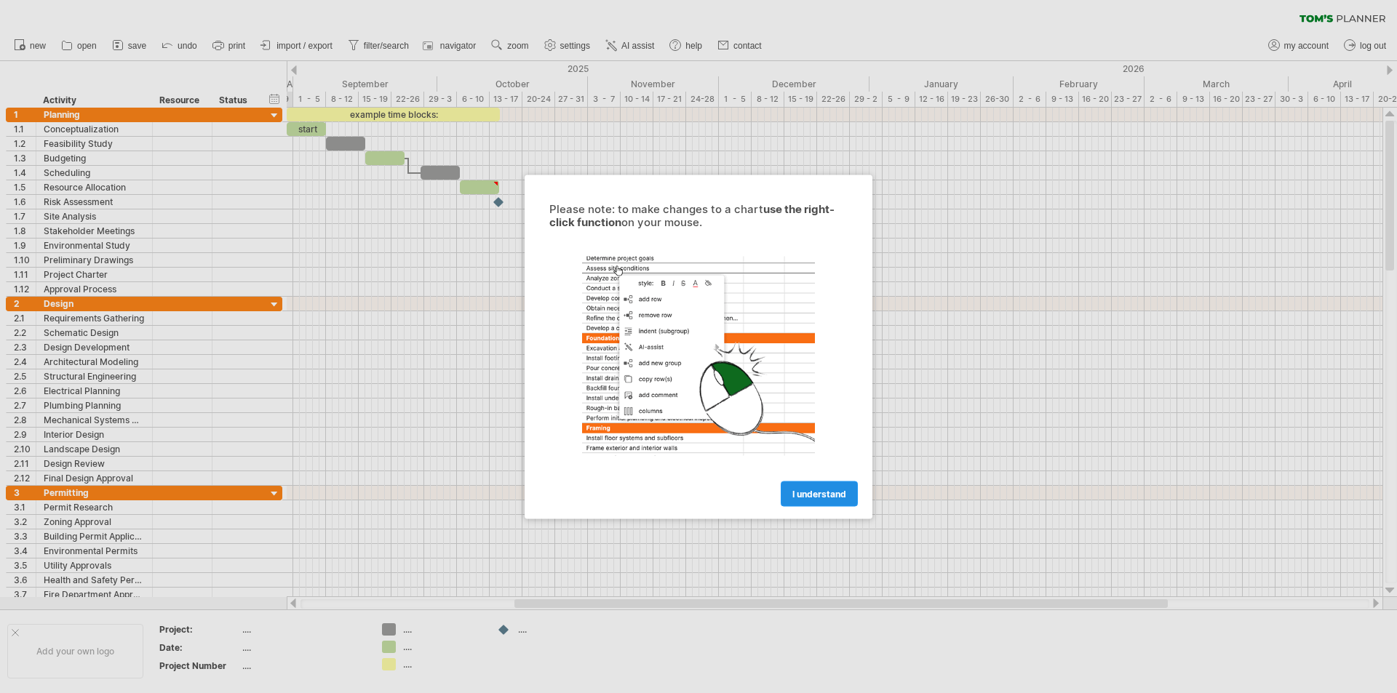
click at [834, 503] on link "I understand" at bounding box center [818, 493] width 77 height 25
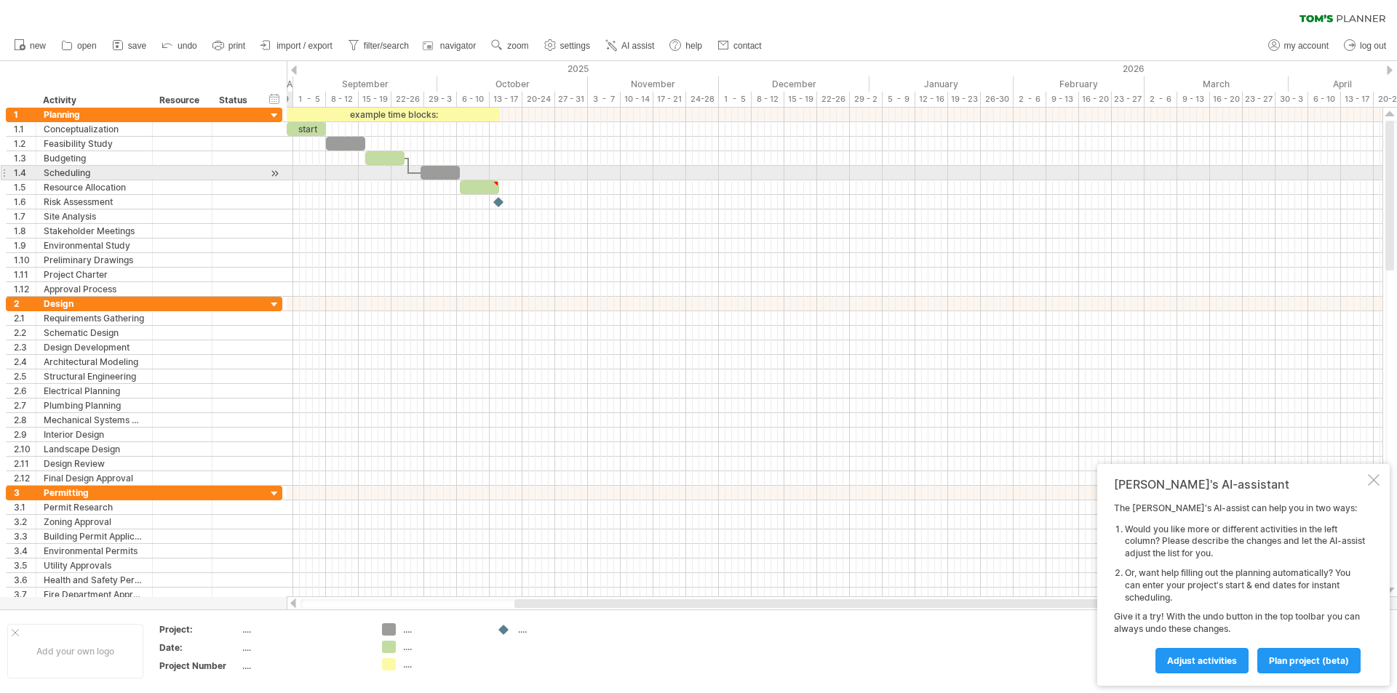
click at [292, 168] on div at bounding box center [834, 173] width 1095 height 15
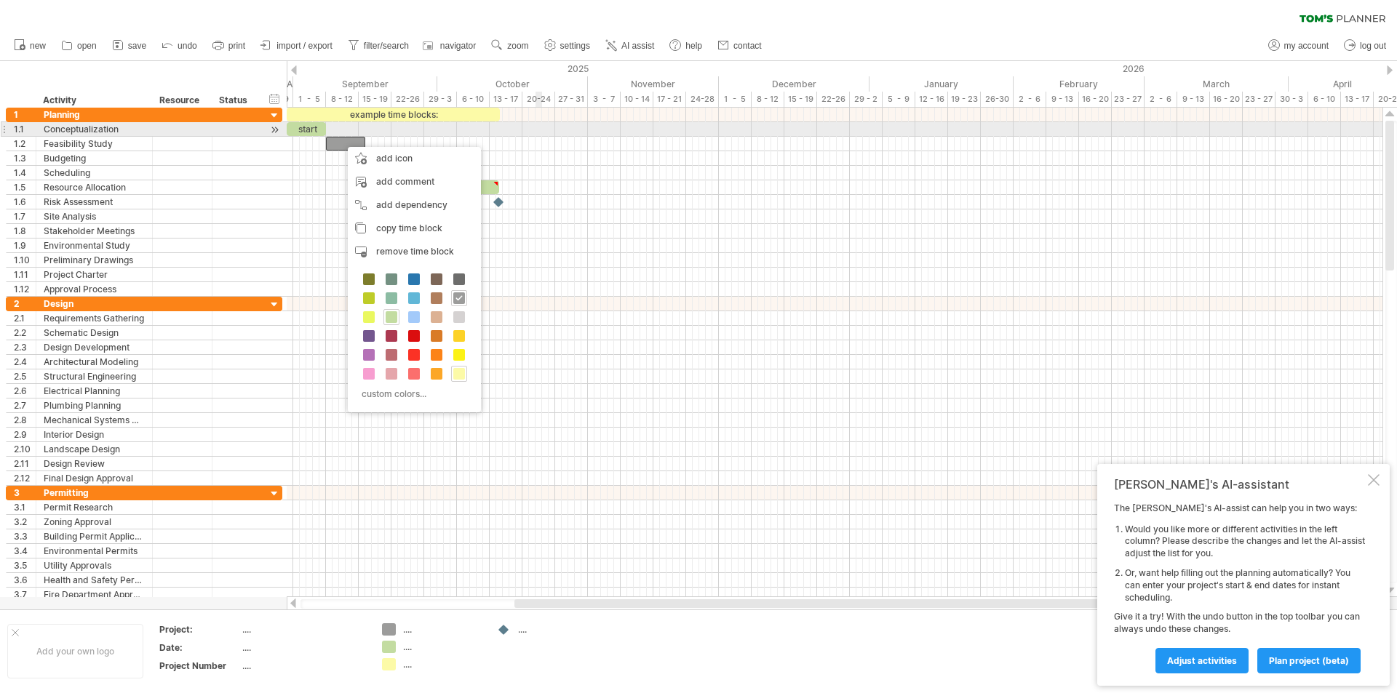
click at [538, 134] on div at bounding box center [834, 129] width 1095 height 15
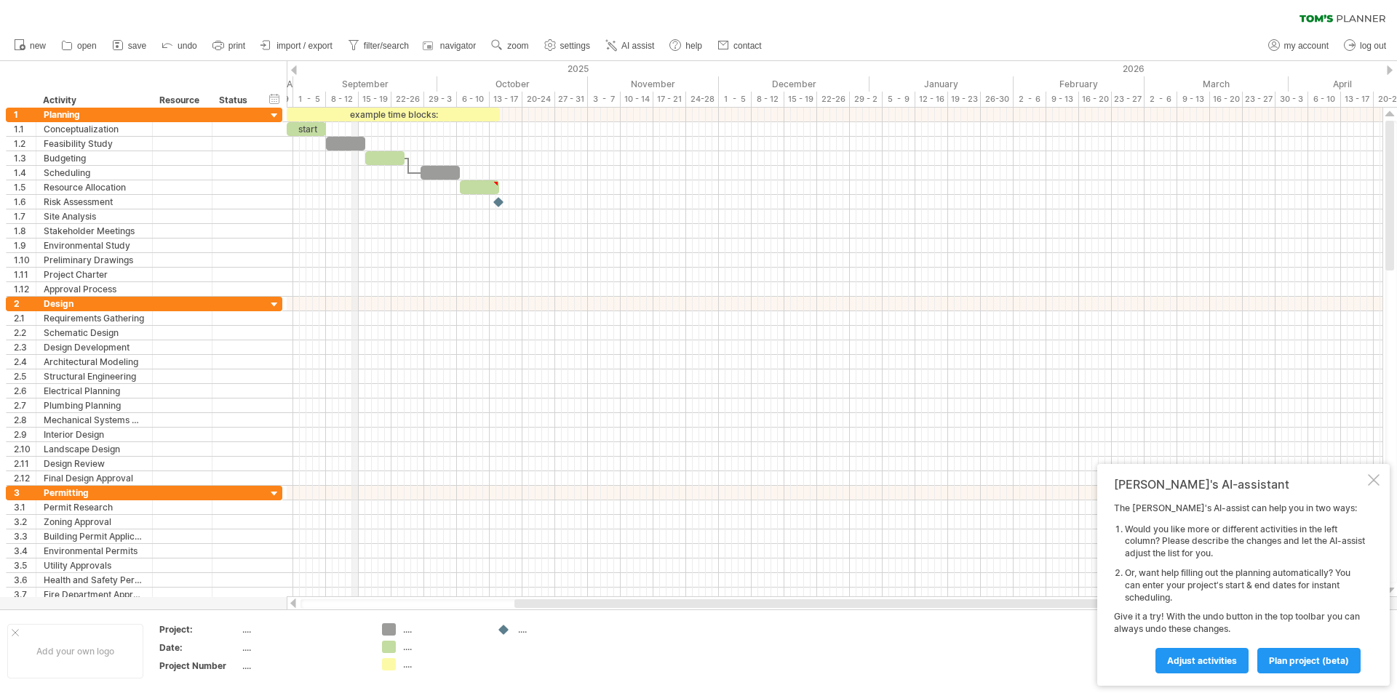
click at [356, 76] on div "September" at bounding box center [365, 83] width 144 height 15
